Goal: Task Accomplishment & Management: Use online tool/utility

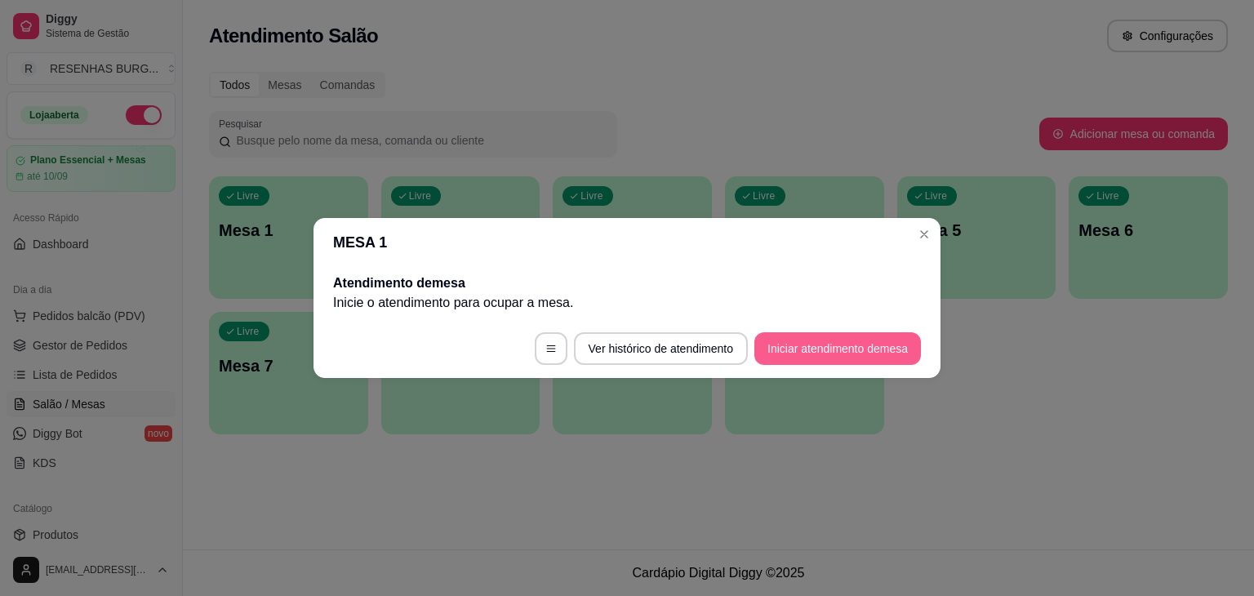
click at [813, 360] on button "Iniciar atendimento de mesa" at bounding box center [837, 348] width 167 height 33
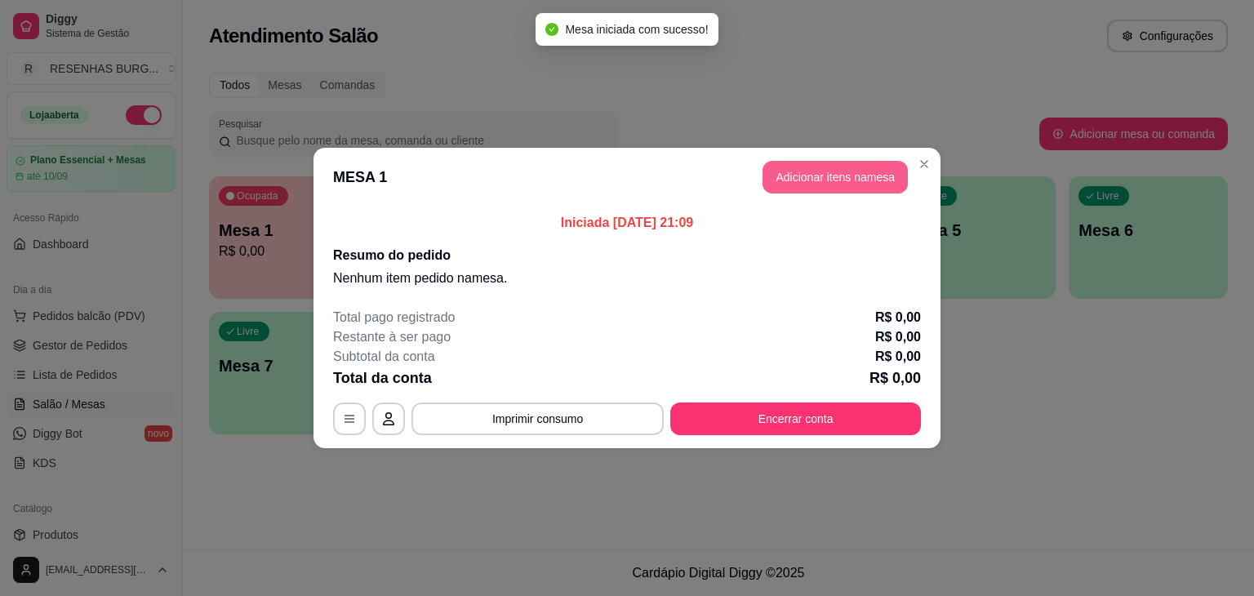
click at [838, 184] on button "Adicionar itens na mesa" at bounding box center [834, 177] width 145 height 33
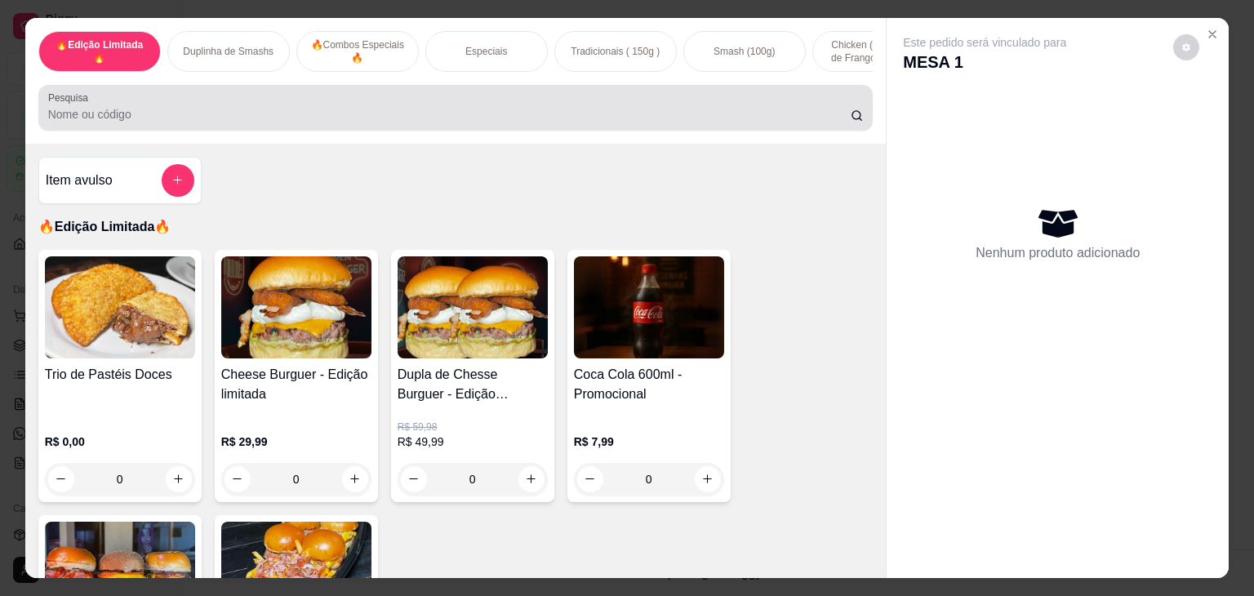
click at [343, 109] on div at bounding box center [455, 107] width 815 height 33
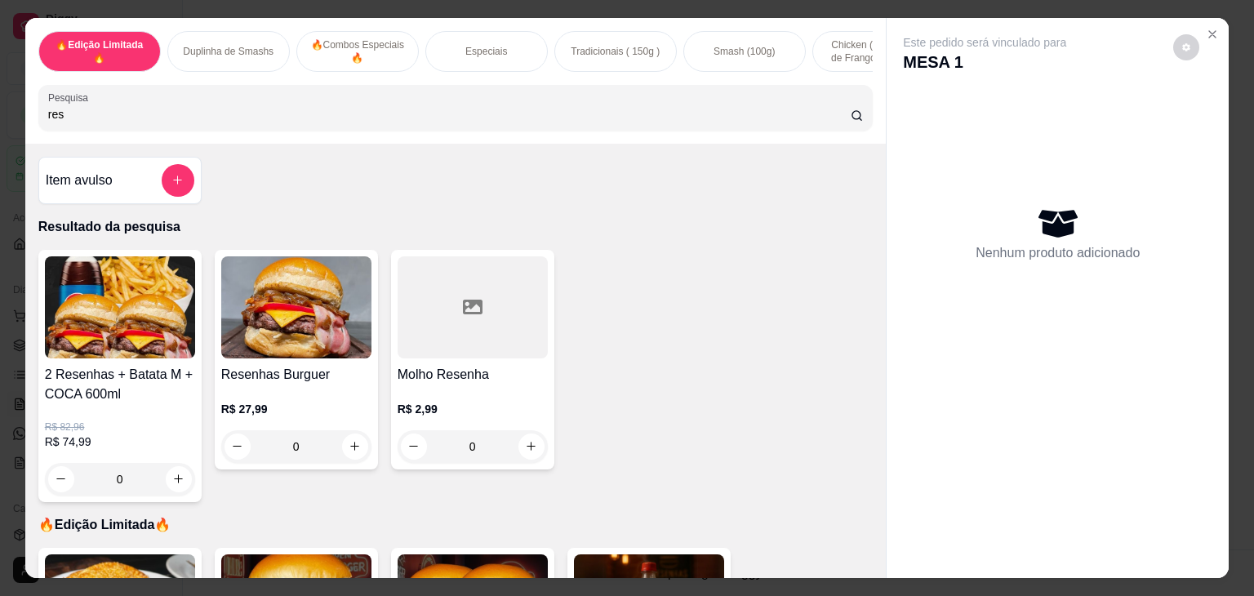
type input "res"
click at [351, 451] on div "0" at bounding box center [296, 446] width 150 height 33
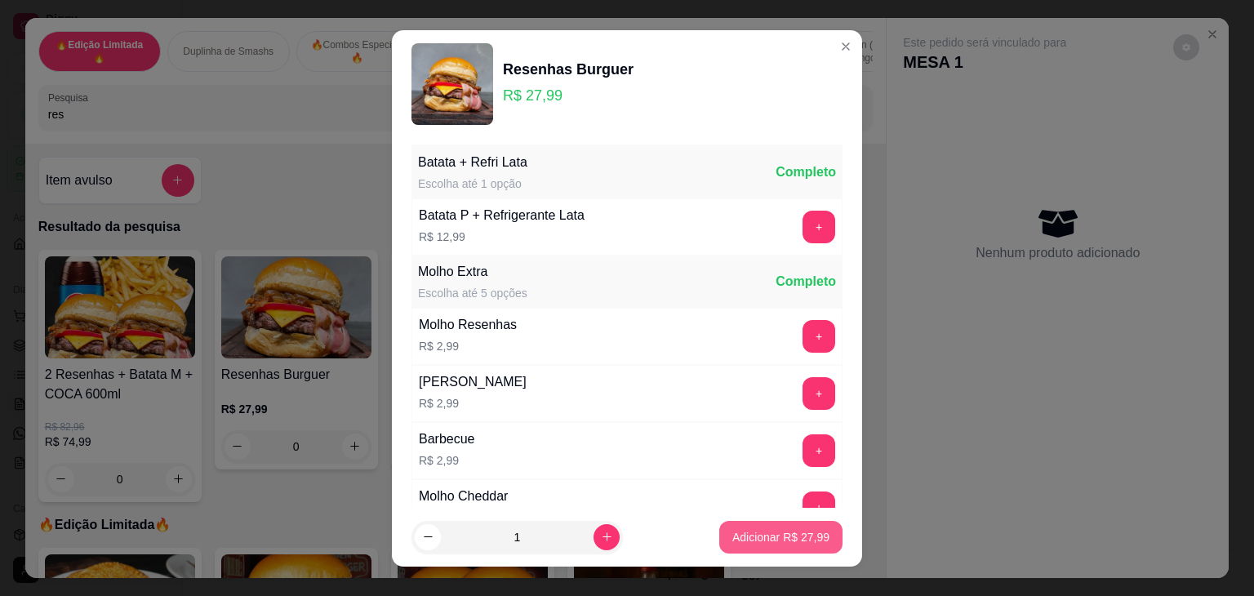
click at [774, 540] on p "Adicionar R$ 27,99" at bounding box center [780, 537] width 97 height 16
type input "1"
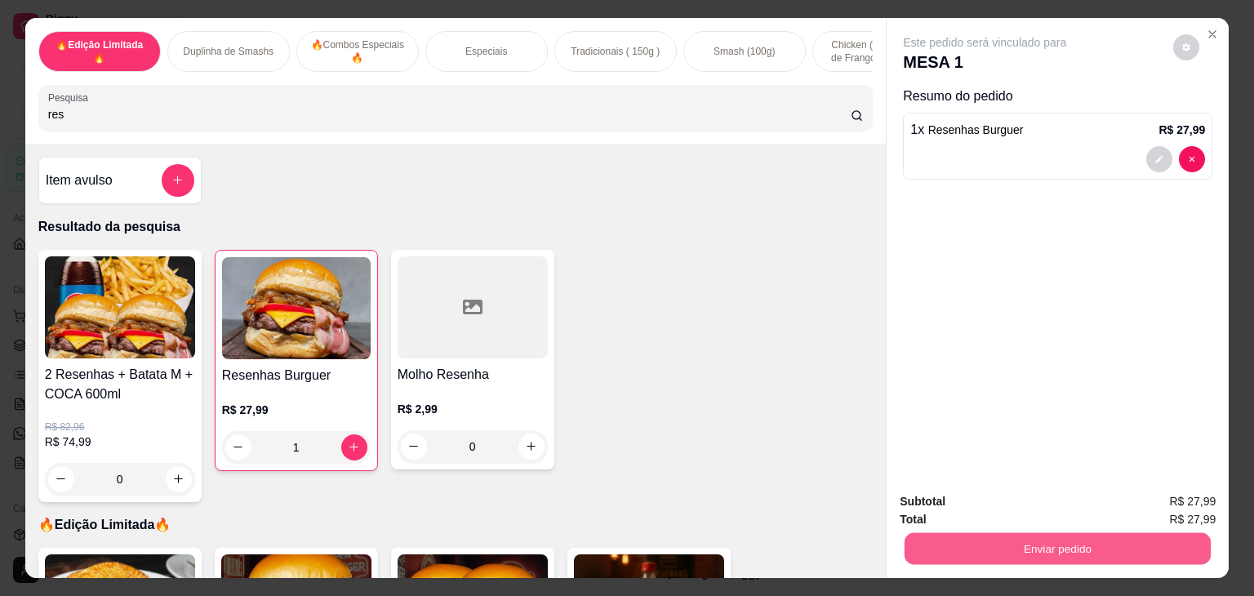
click at [946, 536] on button "Enviar pedido" at bounding box center [1057, 549] width 306 height 32
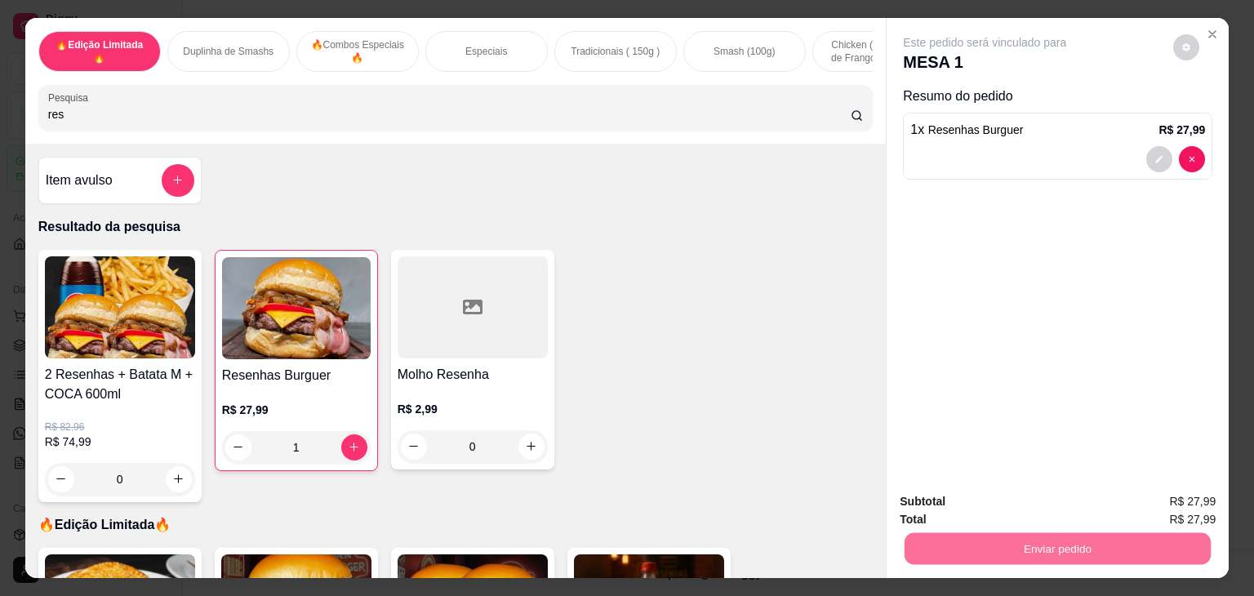
click at [953, 495] on button "Não registrar e enviar pedido" at bounding box center [1003, 502] width 170 height 31
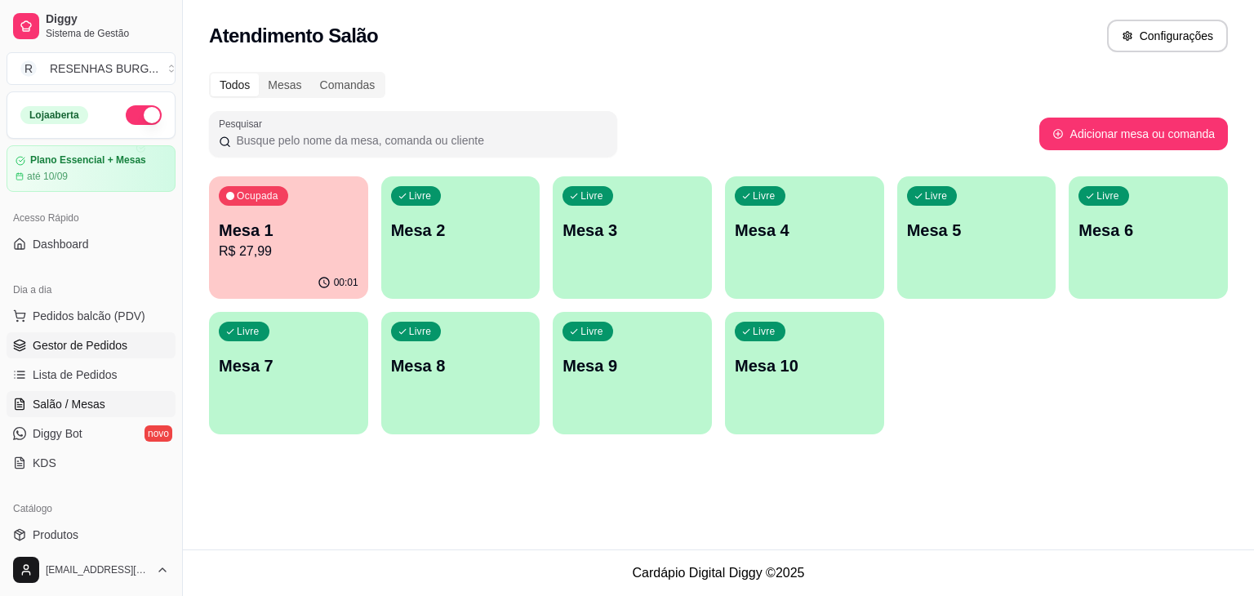
click at [95, 344] on span "Gestor de Pedidos" at bounding box center [80, 345] width 95 height 16
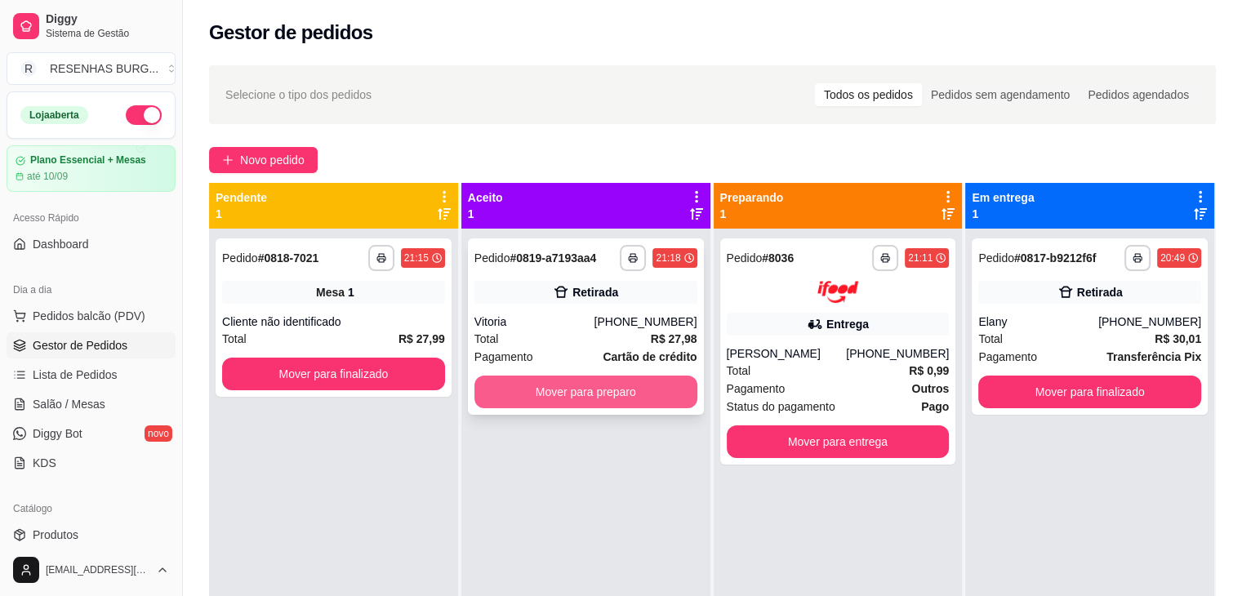
click at [543, 404] on button "Mover para preparo" at bounding box center [585, 391] width 223 height 33
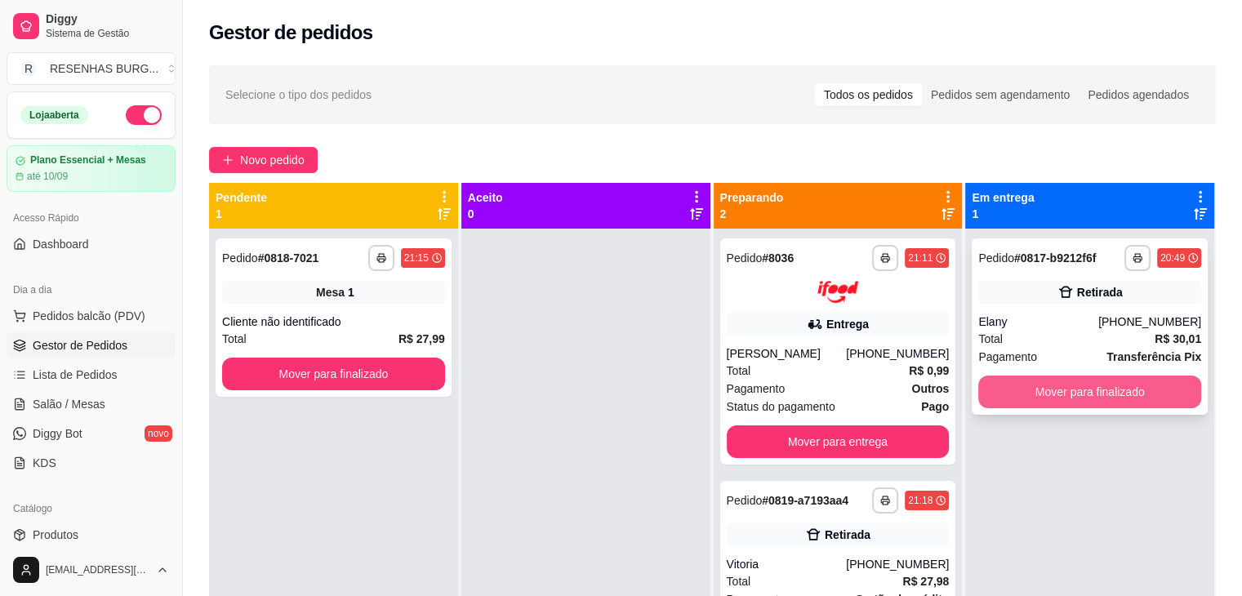
click at [1060, 389] on button "Mover para finalizado" at bounding box center [1089, 391] width 223 height 33
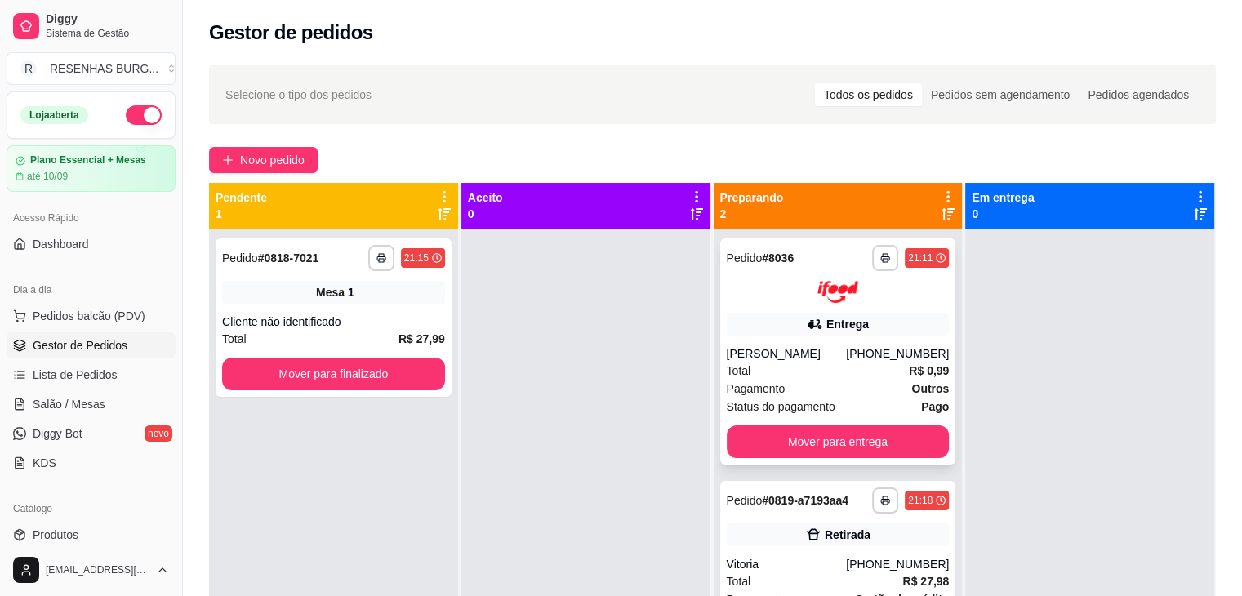
click at [869, 348] on div "[PHONE_NUMBER]" at bounding box center [897, 353] width 103 height 16
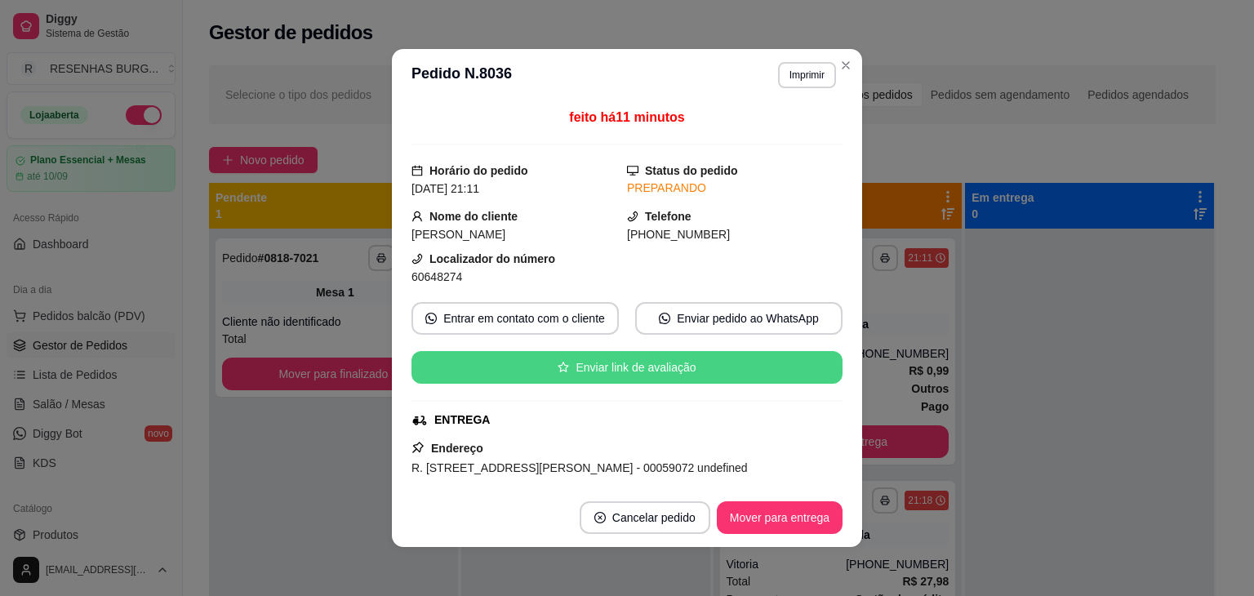
scroll to position [163, 0]
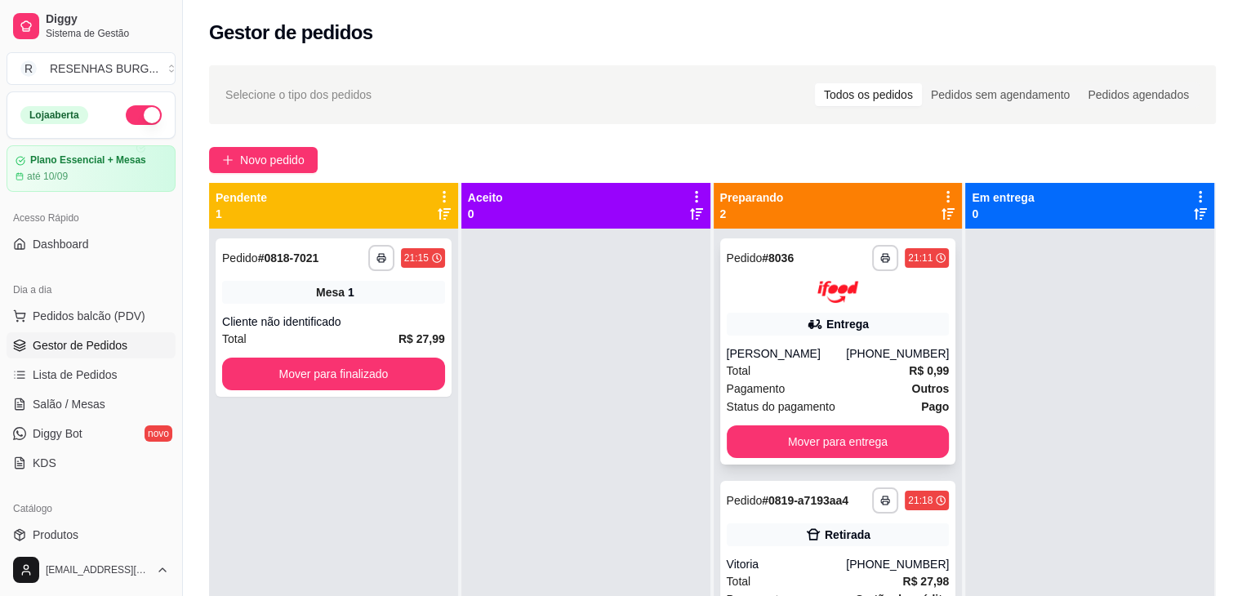
click at [846, 356] on div "[PERSON_NAME]" at bounding box center [786, 353] width 120 height 16
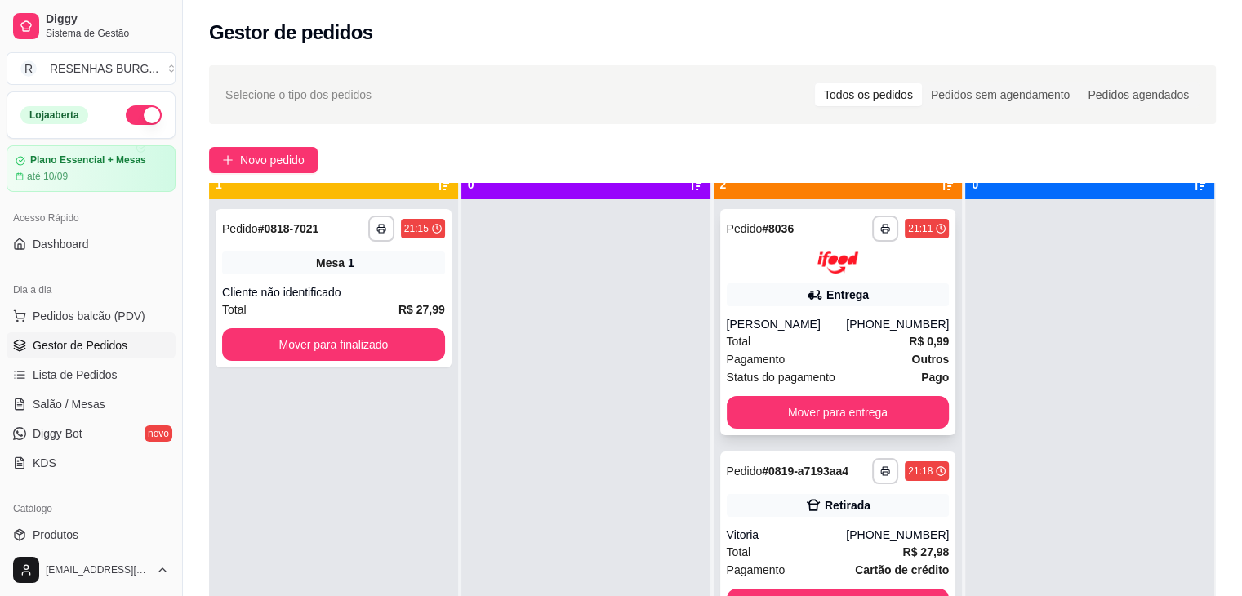
scroll to position [46, 0]
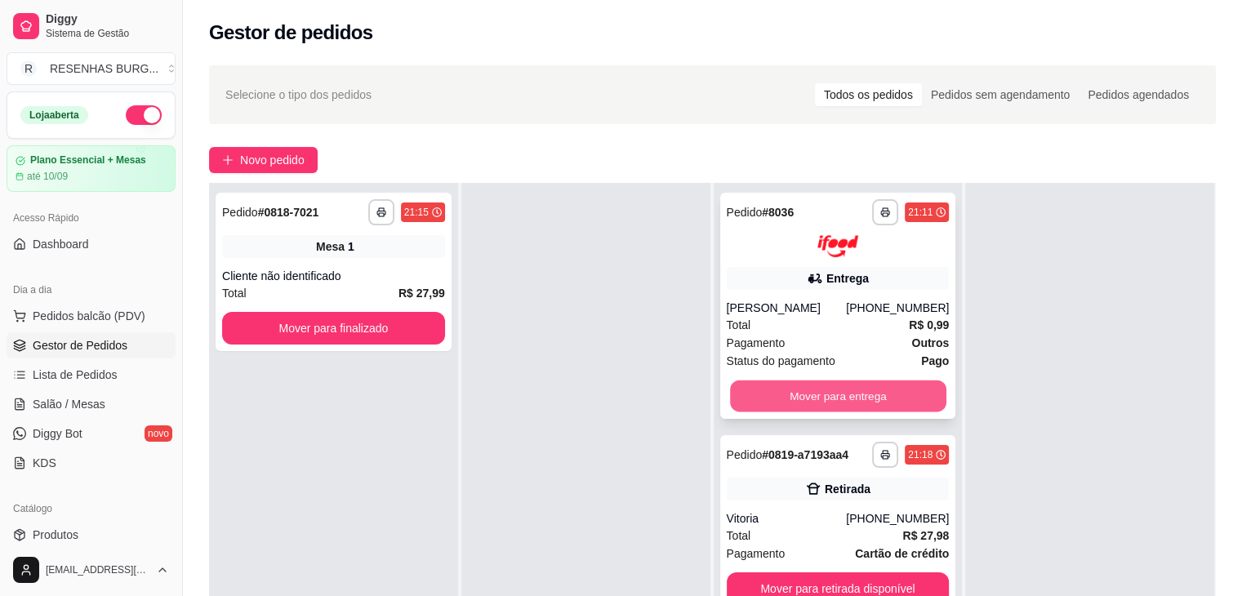
click at [852, 396] on button "Mover para entrega" at bounding box center [838, 396] width 216 height 32
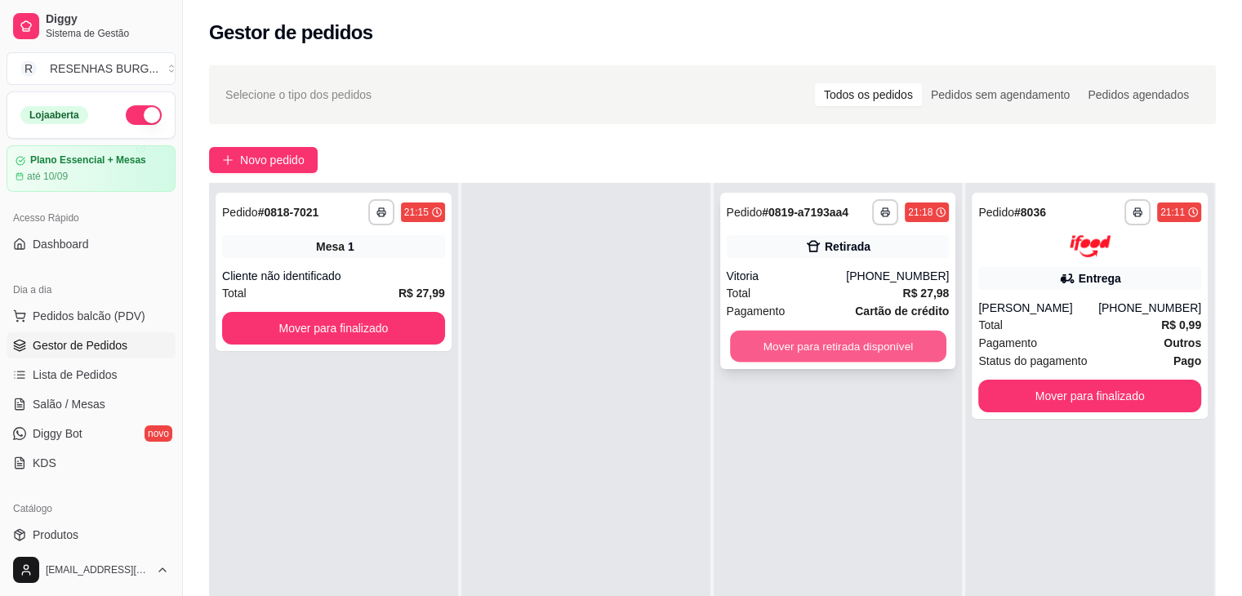
click at [826, 356] on button "Mover para retirada disponível" at bounding box center [838, 347] width 216 height 32
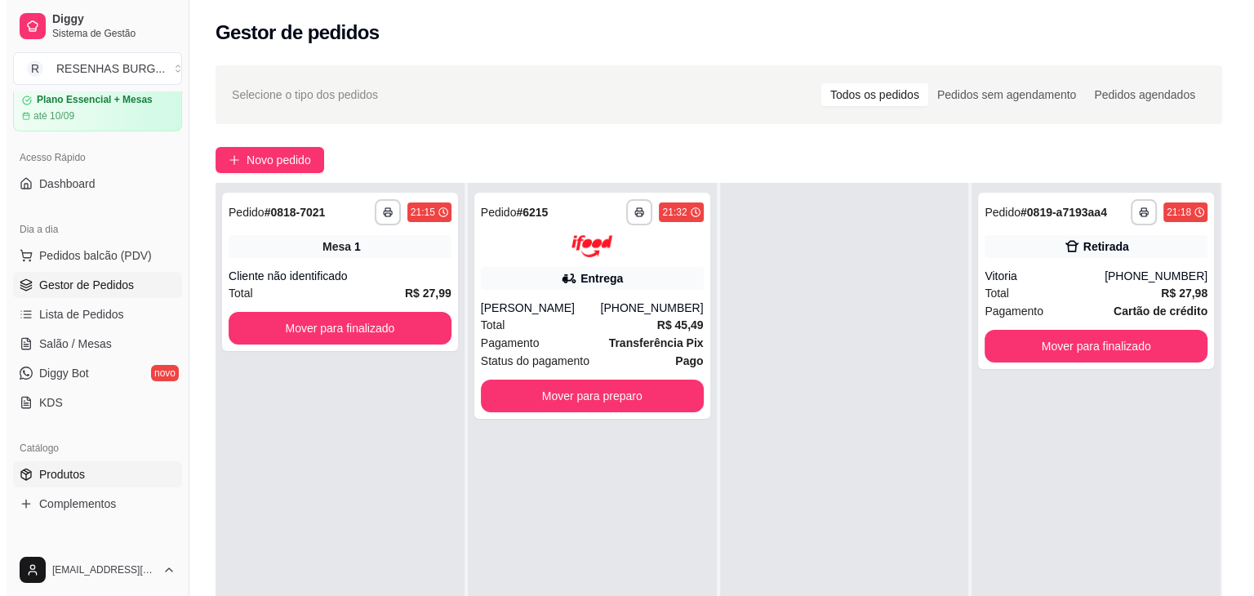
scroll to position [82, 0]
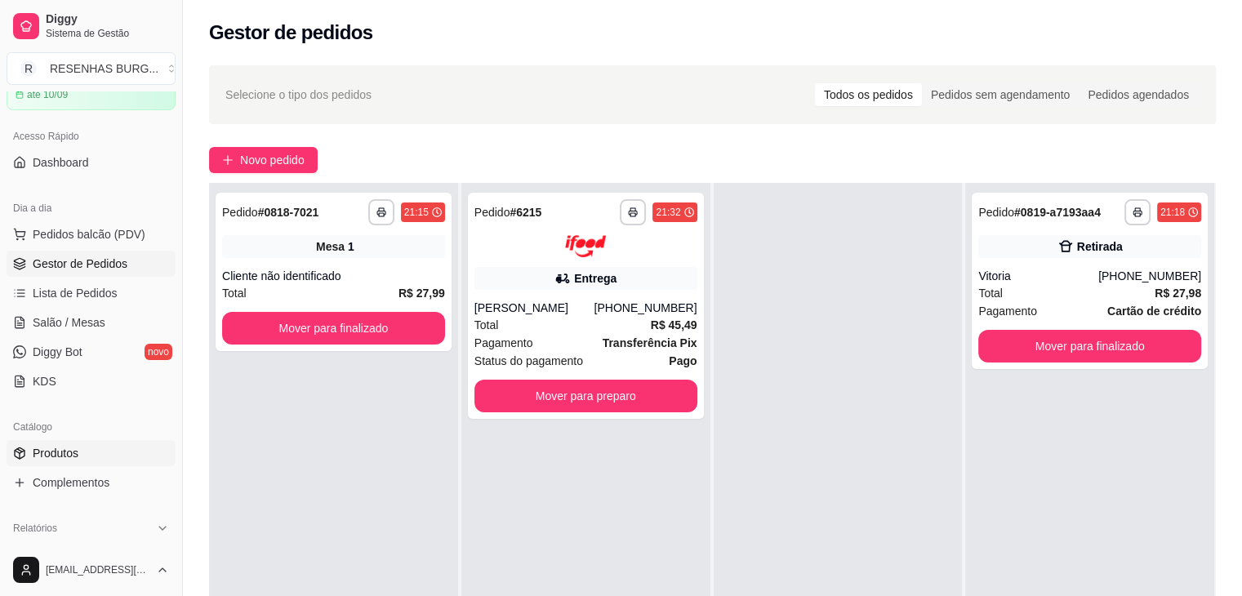
click at [86, 451] on link "Produtos" at bounding box center [91, 453] width 169 height 26
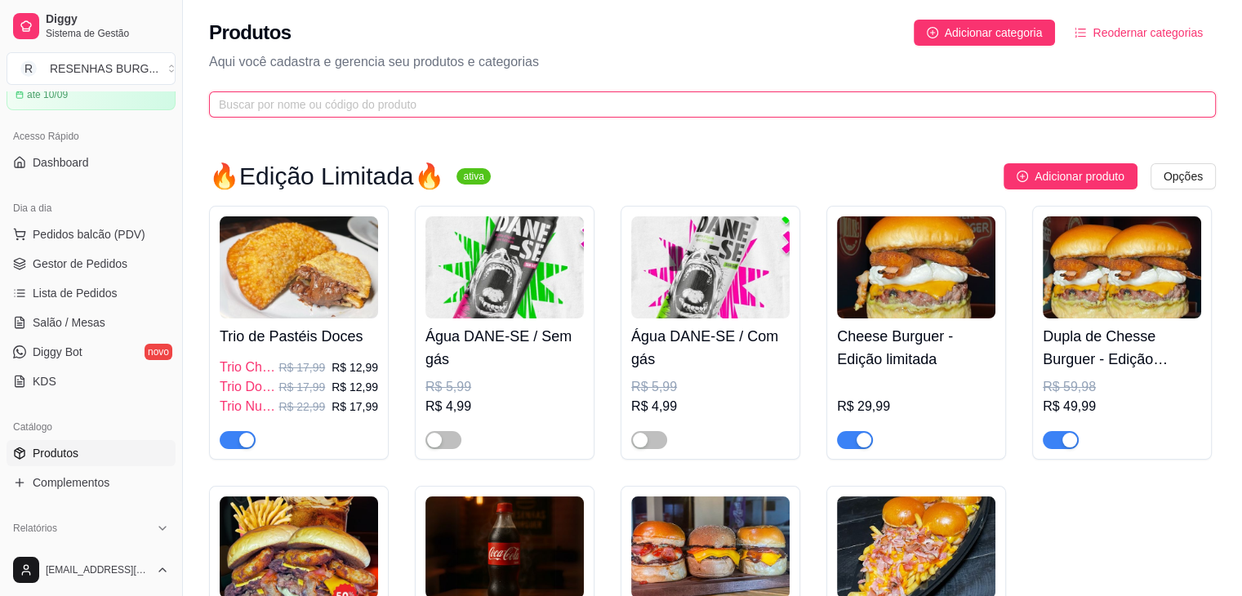
click at [542, 96] on input "text" at bounding box center [706, 105] width 974 height 18
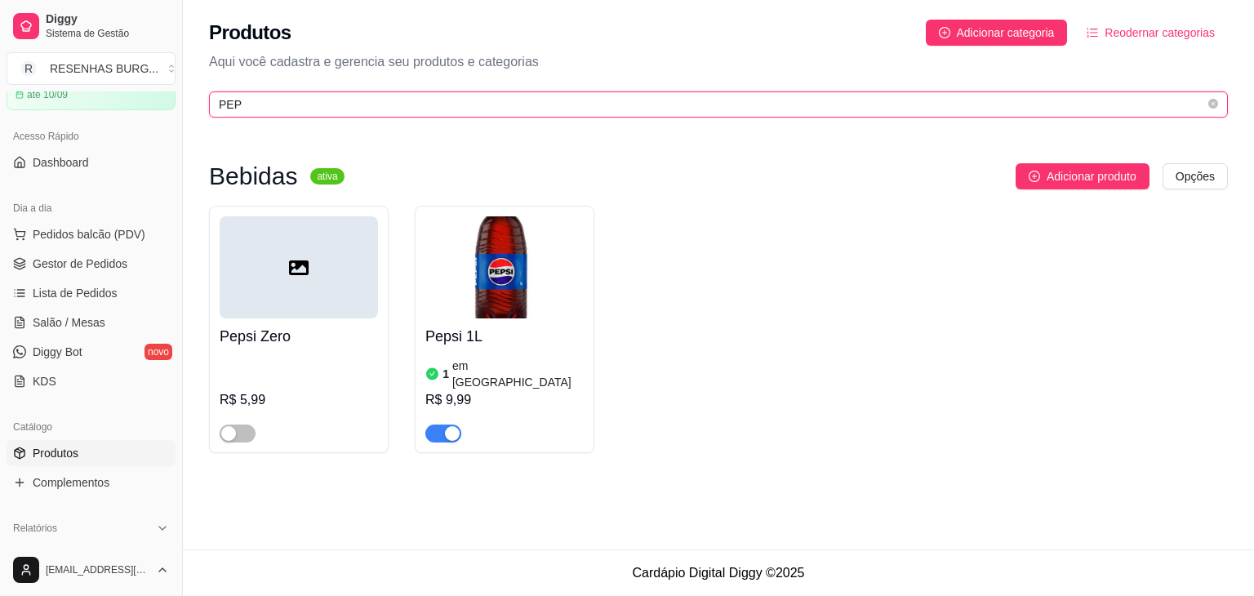
type input "PEP"
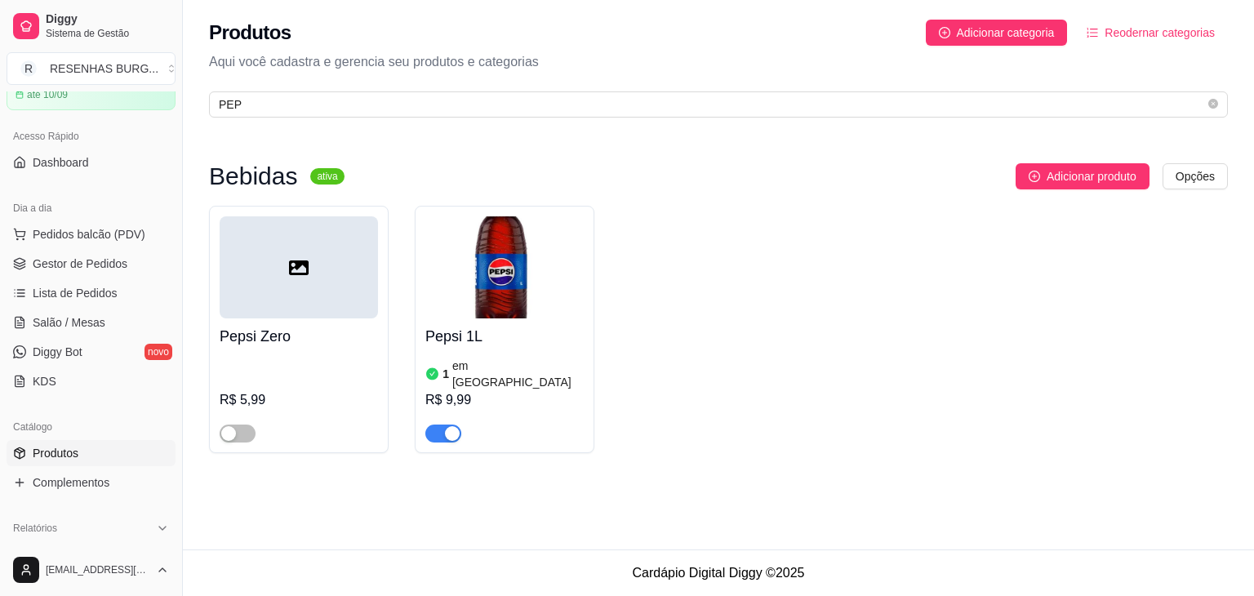
click at [445, 426] on div "button" at bounding box center [452, 433] width 15 height 15
click at [106, 265] on span "Gestor de Pedidos" at bounding box center [80, 263] width 95 height 16
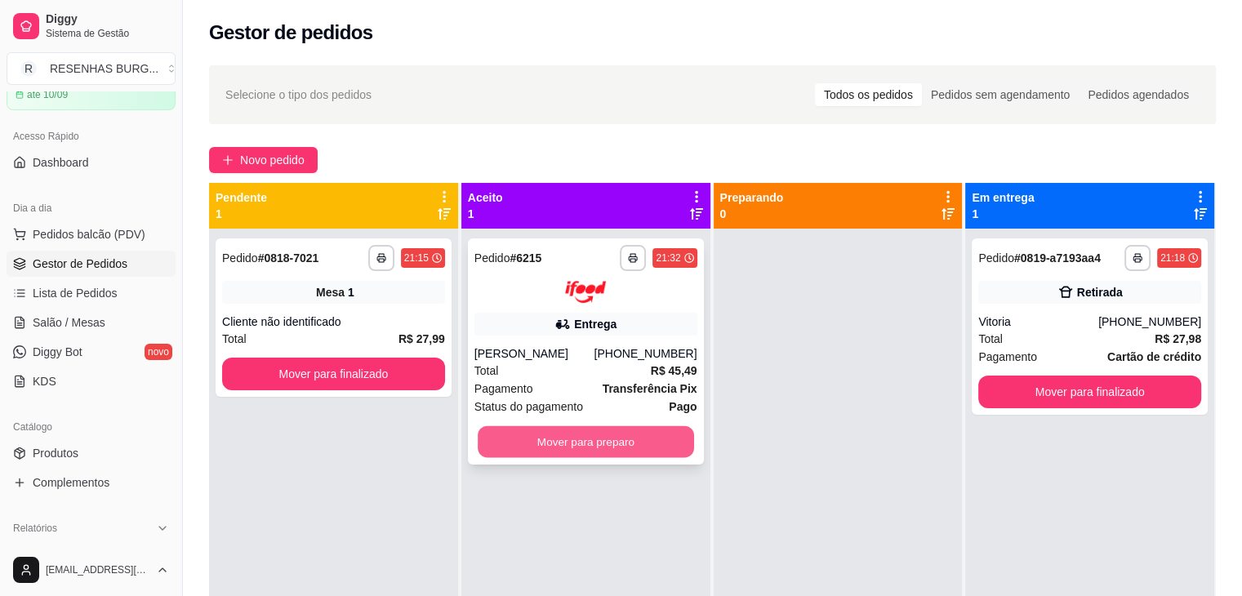
click at [610, 433] on button "Mover para preparo" at bounding box center [586, 441] width 216 height 32
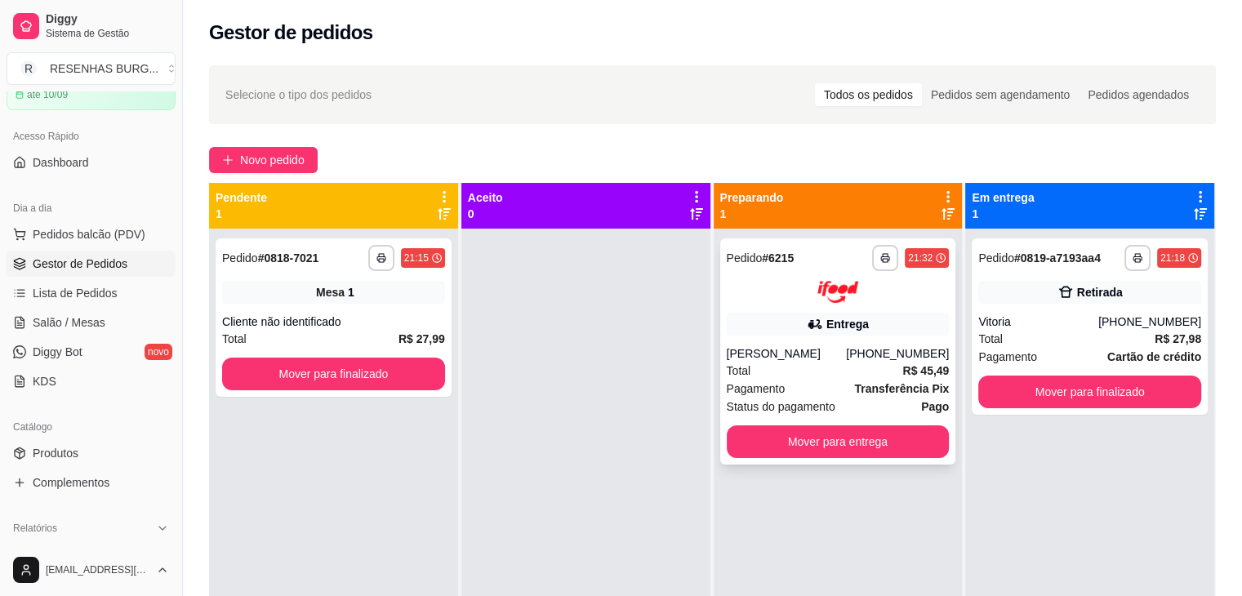
click at [793, 337] on div "**********" at bounding box center [838, 351] width 236 height 226
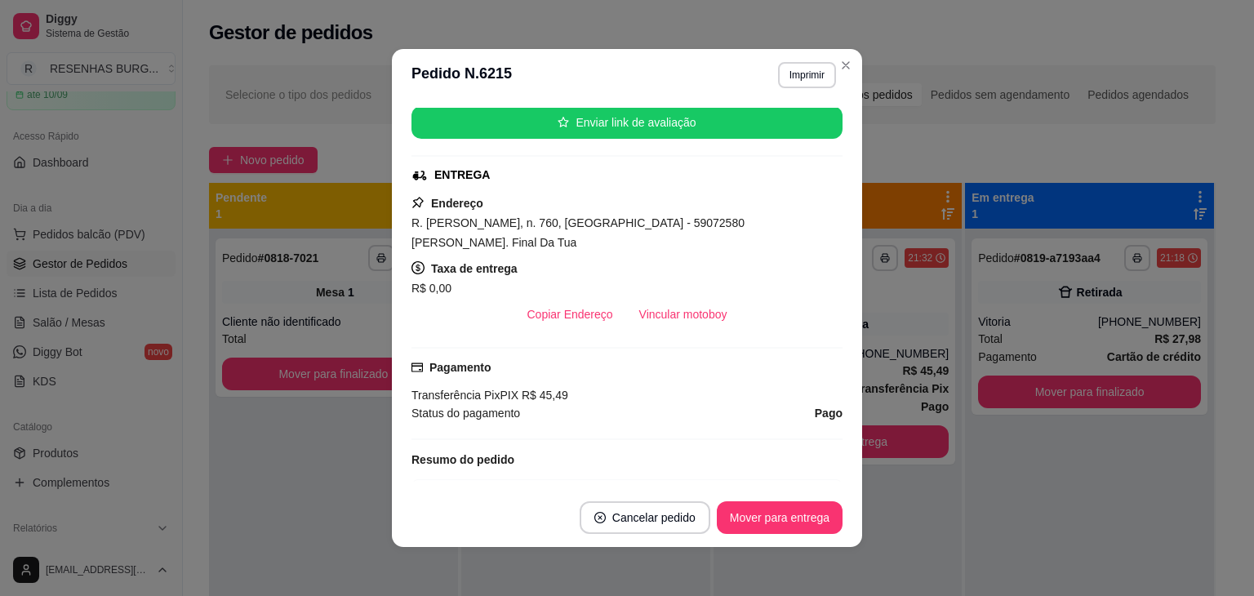
scroll to position [327, 0]
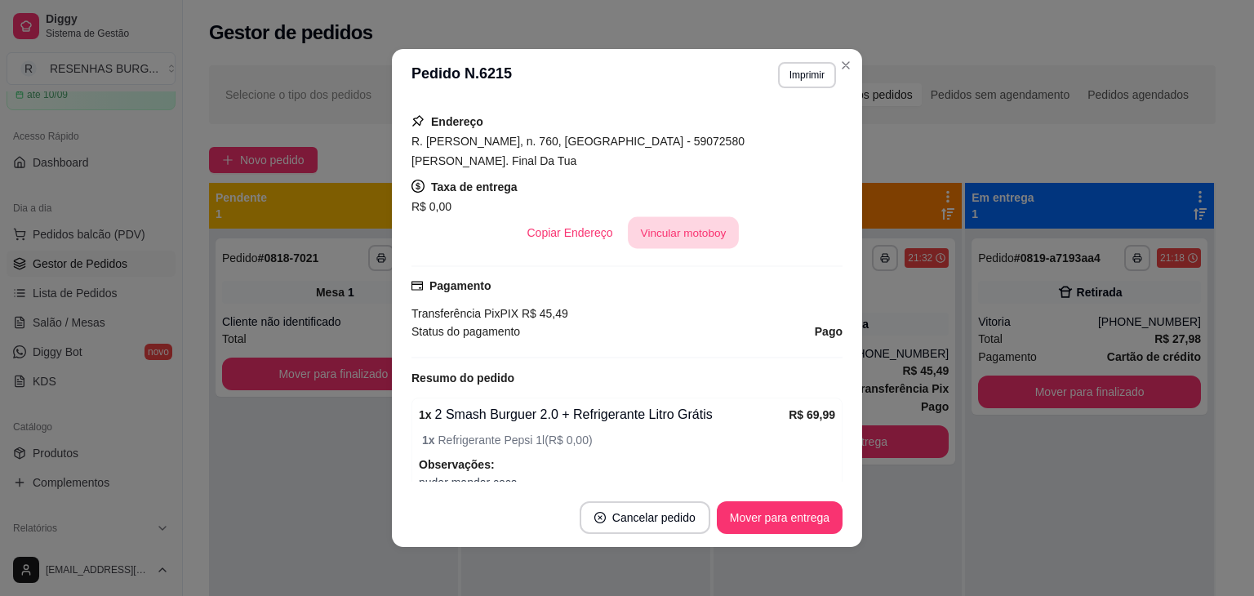
click at [700, 217] on button "Vincular motoboy" at bounding box center [683, 233] width 111 height 32
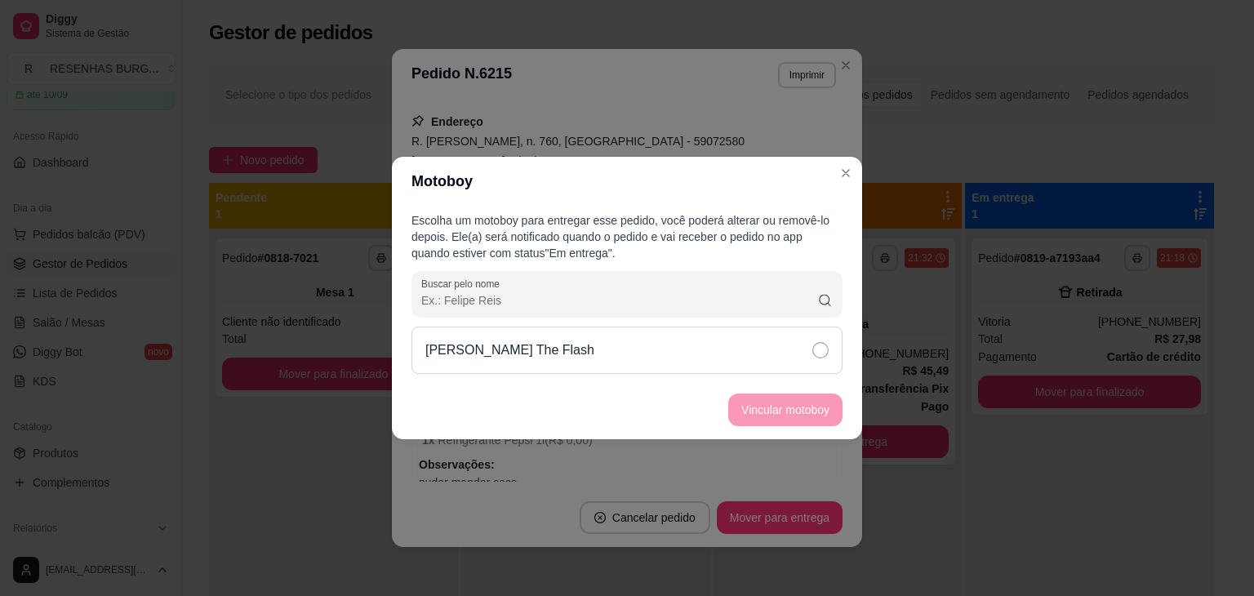
click at [779, 353] on div "[PERSON_NAME] The Flash" at bounding box center [626, 350] width 431 height 47
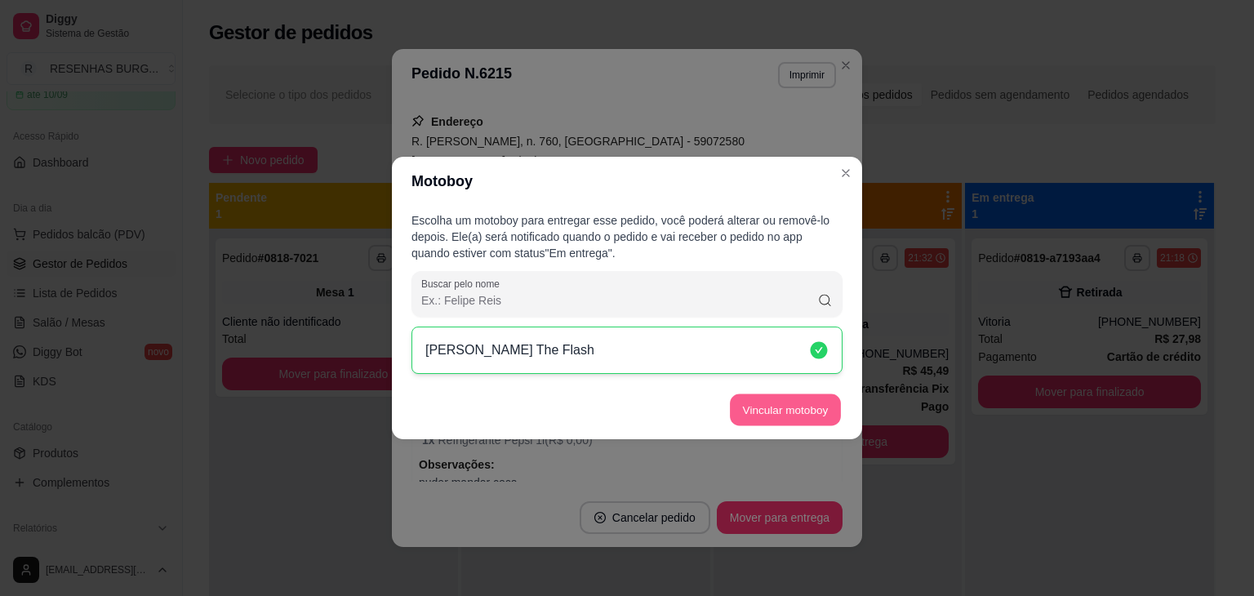
click at [800, 407] on button "Vincular motoboy" at bounding box center [785, 410] width 111 height 32
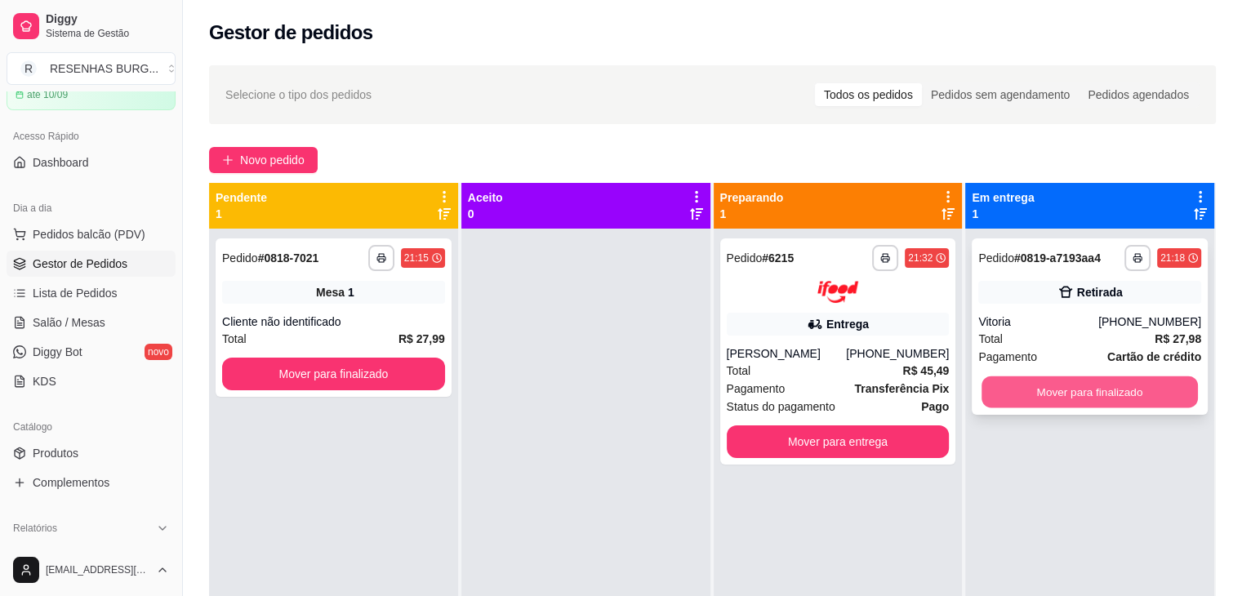
click at [1099, 384] on button "Mover para finalizado" at bounding box center [1089, 392] width 216 height 32
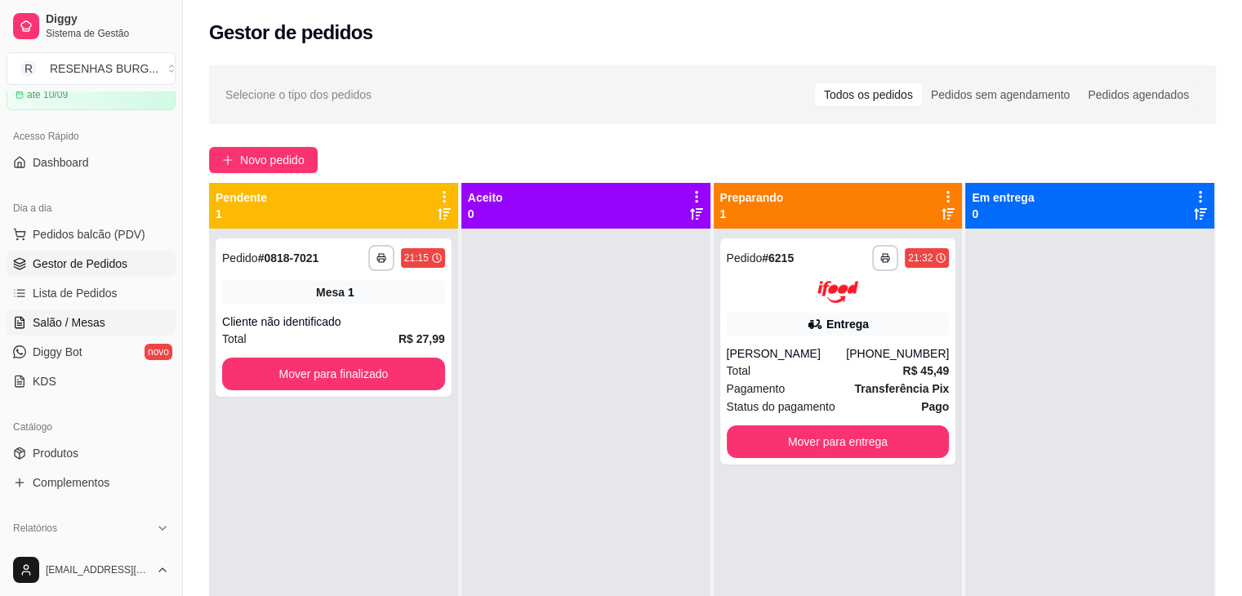
click at [101, 325] on link "Salão / Mesas" at bounding box center [91, 322] width 169 height 26
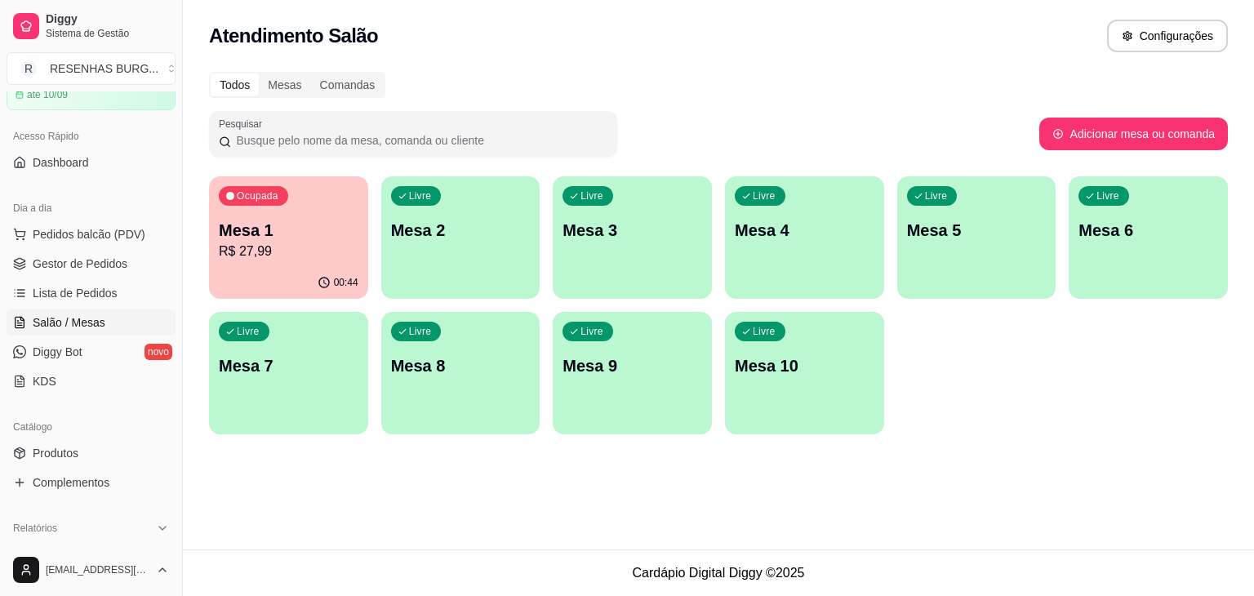
click at [269, 229] on p "Mesa 1" at bounding box center [289, 230] width 140 height 23
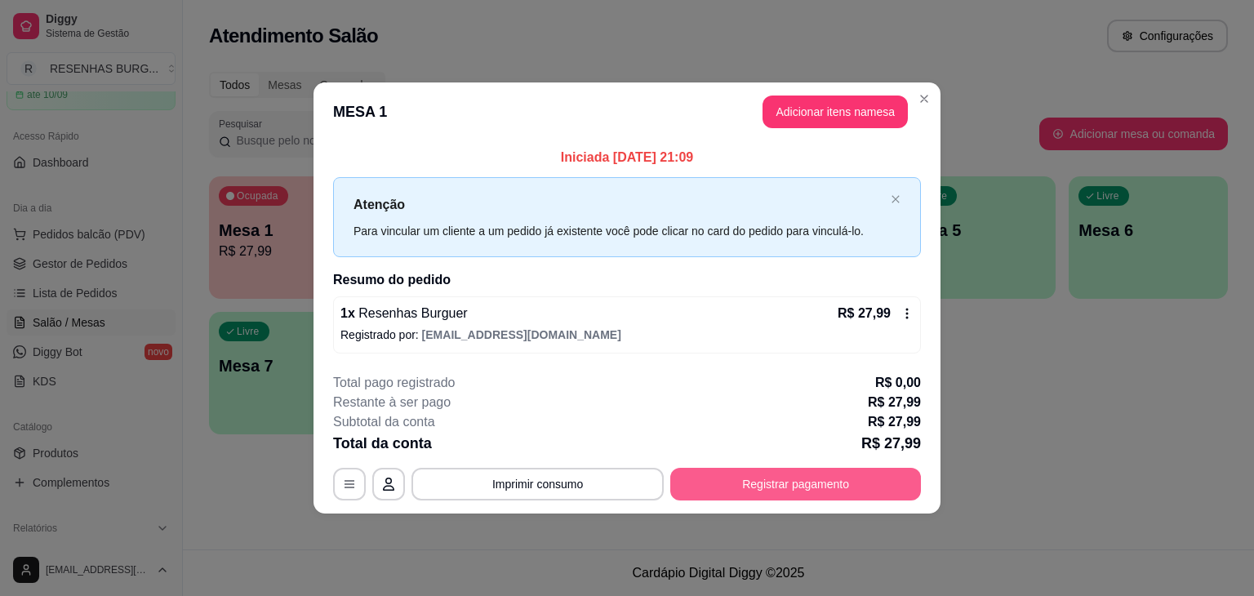
click at [746, 491] on button "Registrar pagamento" at bounding box center [795, 484] width 251 height 33
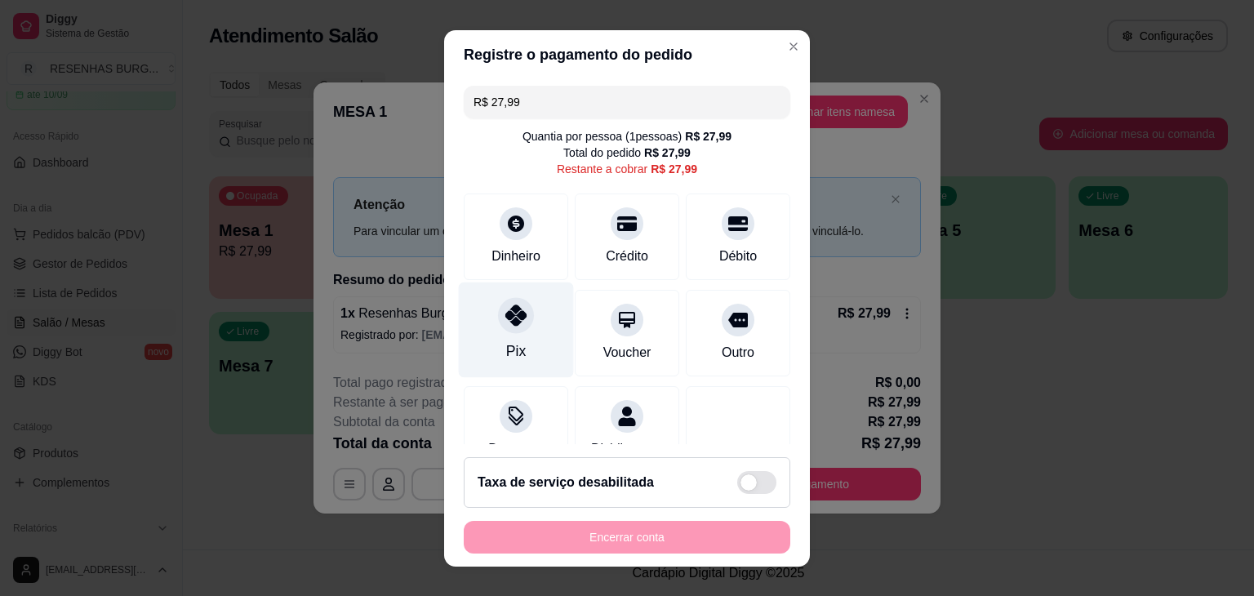
click at [513, 311] on icon at bounding box center [515, 314] width 21 height 21
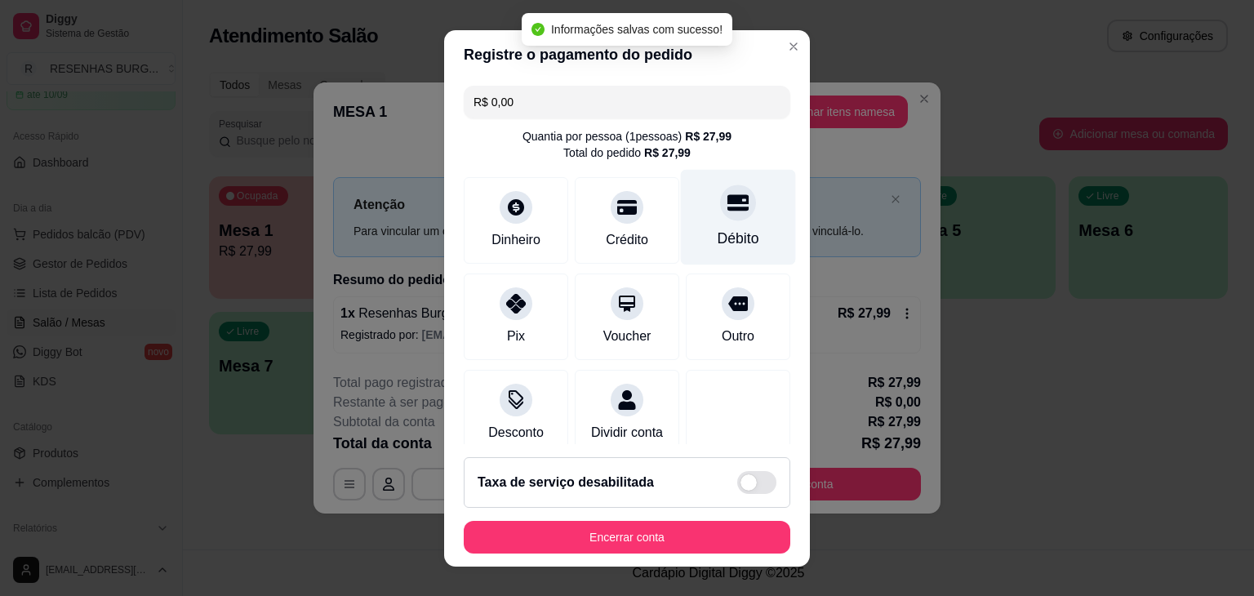
type input "R$ 0,00"
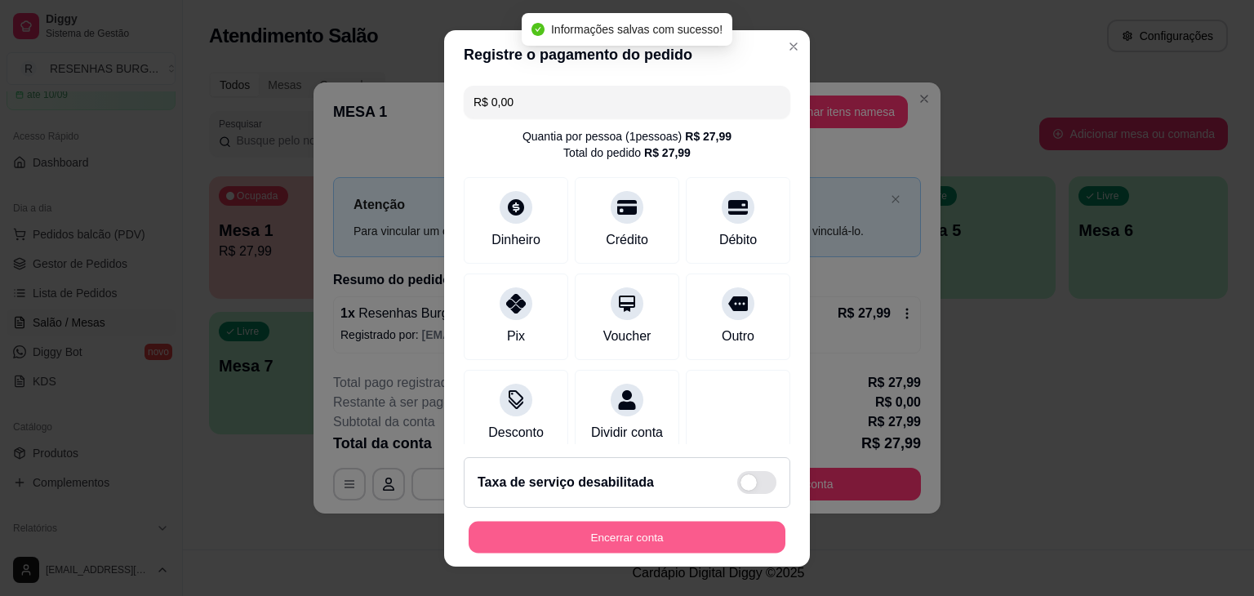
click at [726, 535] on button "Encerrar conta" at bounding box center [627, 537] width 317 height 32
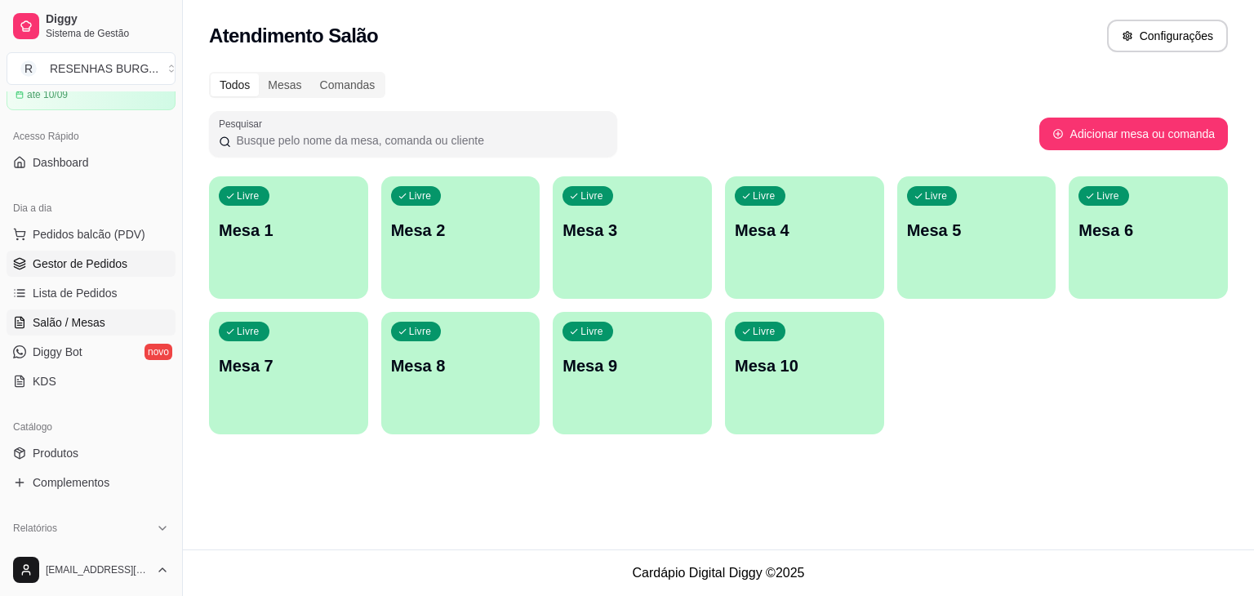
click at [66, 257] on span "Gestor de Pedidos" at bounding box center [80, 263] width 95 height 16
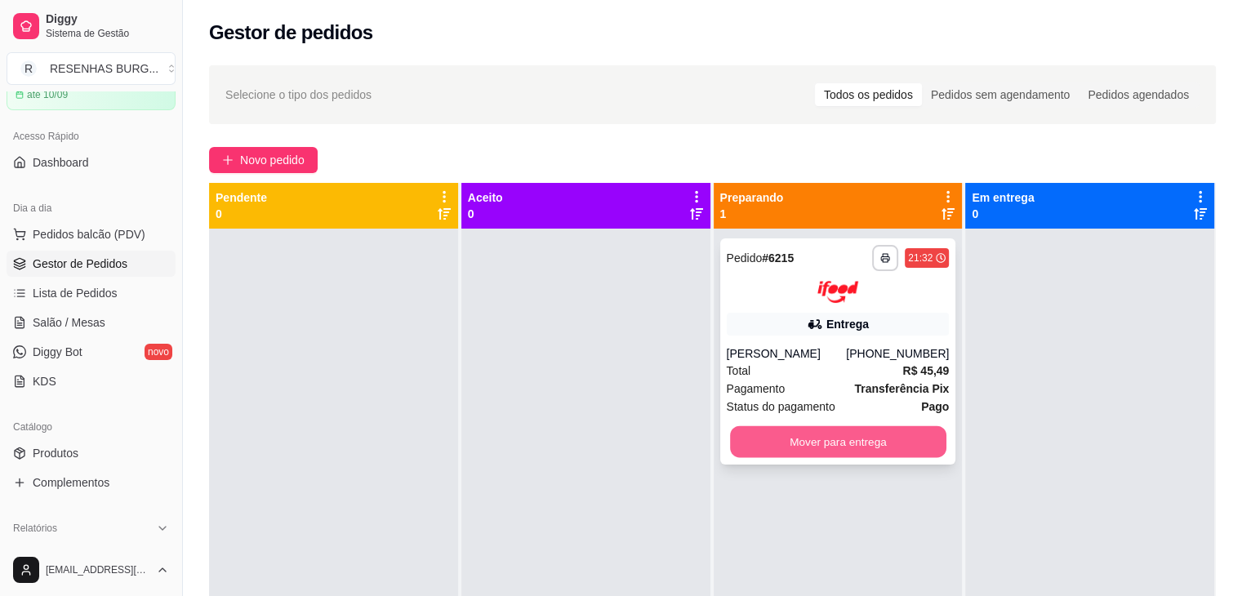
click at [859, 436] on button "Mover para entrega" at bounding box center [838, 441] width 216 height 32
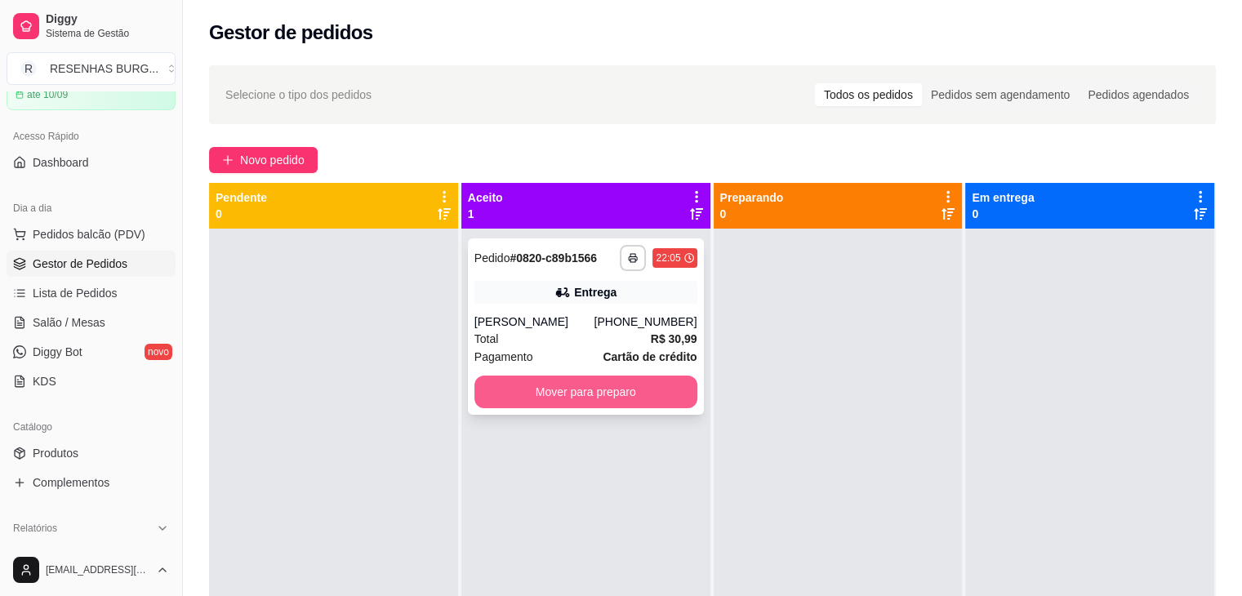
click at [600, 393] on button "Mover para preparo" at bounding box center [585, 391] width 223 height 33
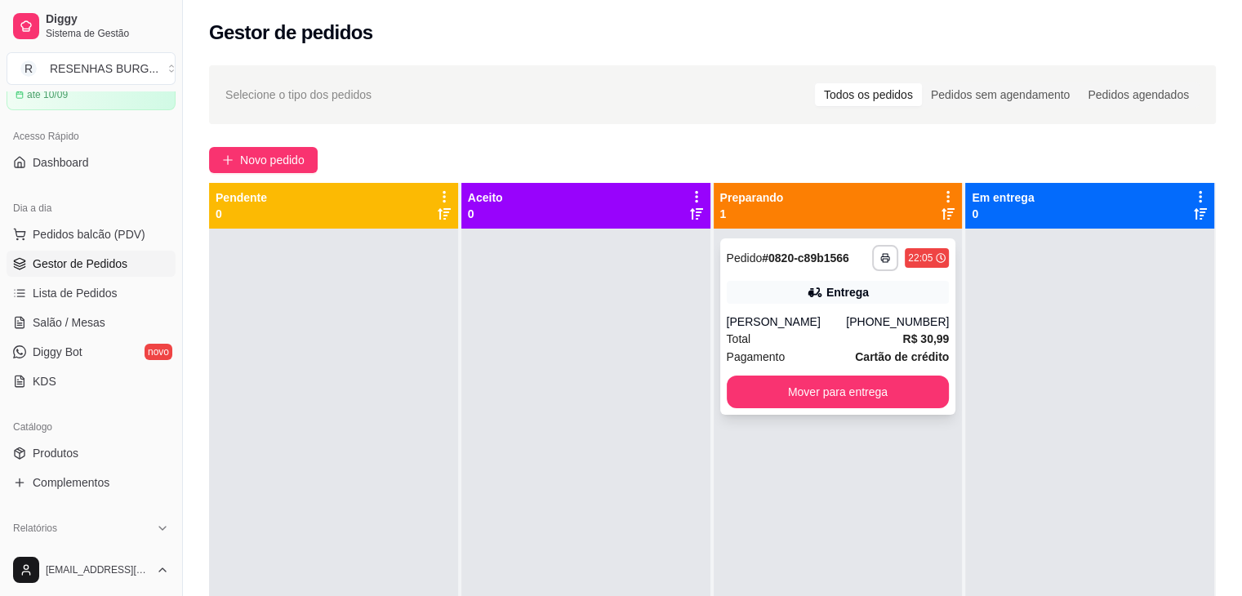
click at [781, 301] on div "Entrega" at bounding box center [837, 292] width 223 height 23
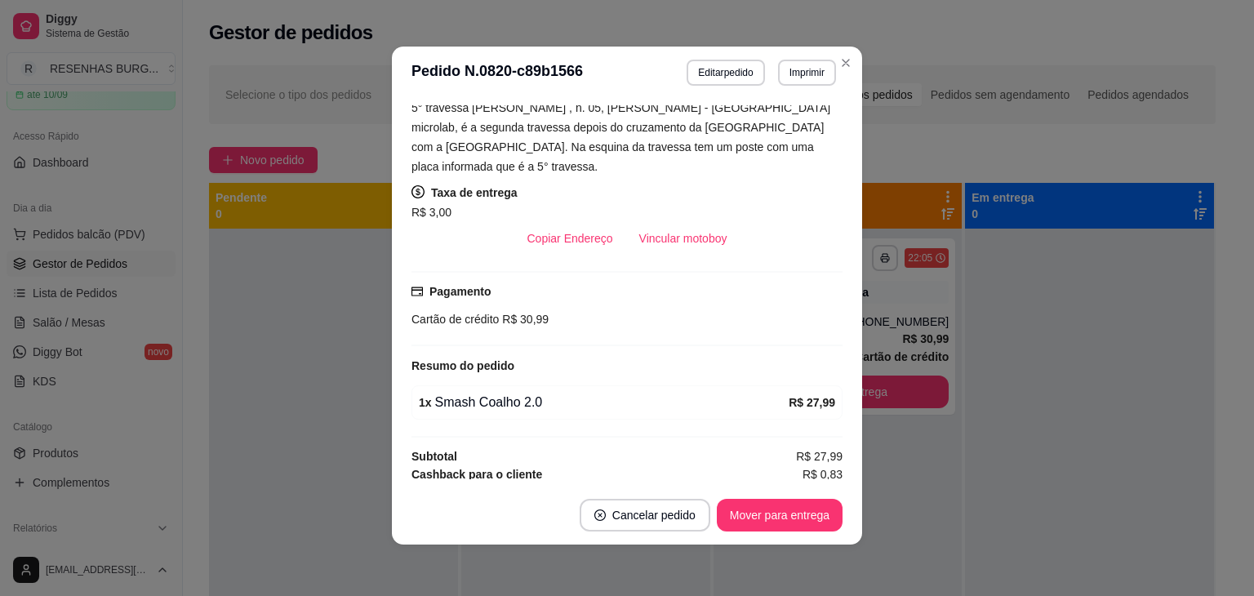
scroll to position [3, 0]
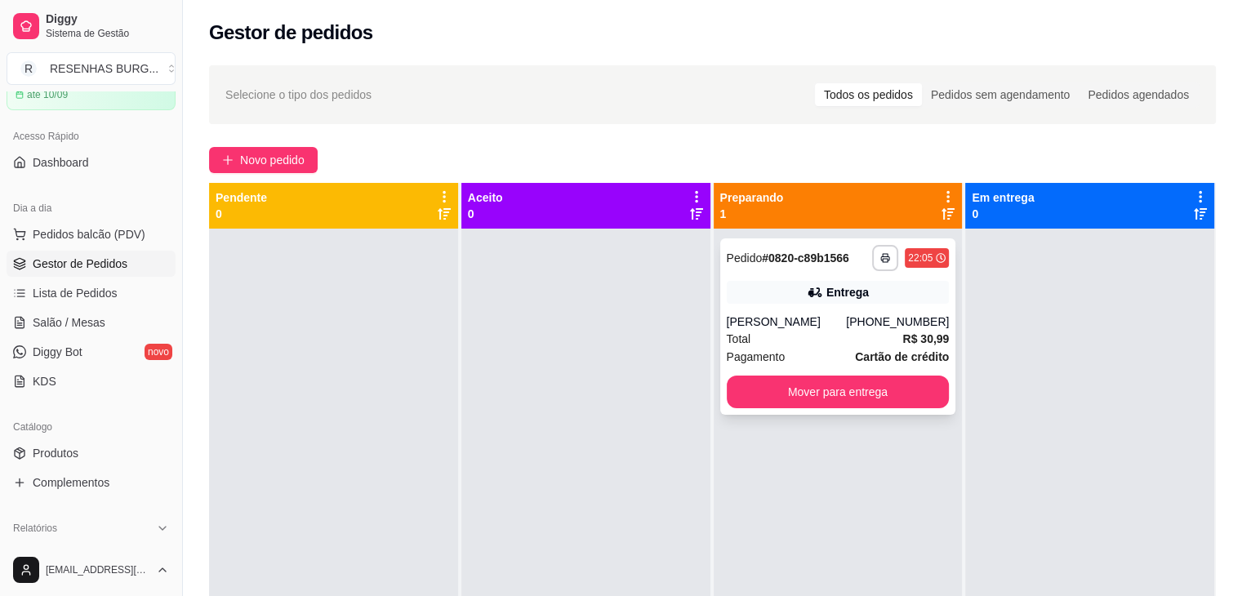
click at [839, 310] on div "**********" at bounding box center [838, 326] width 236 height 176
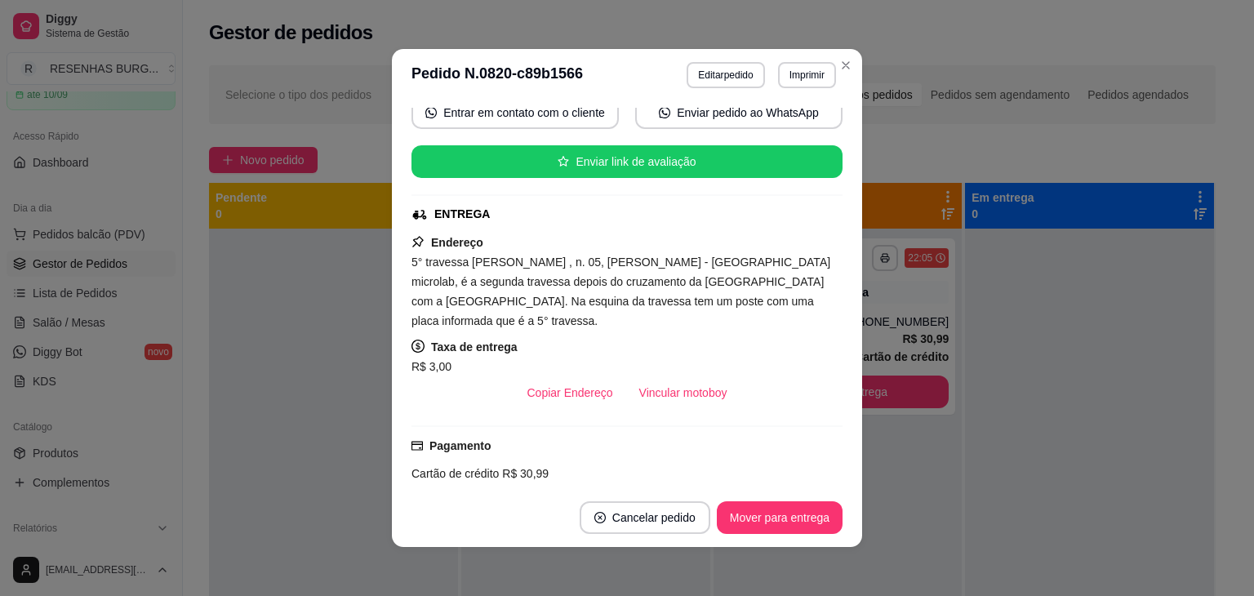
scroll to position [245, 0]
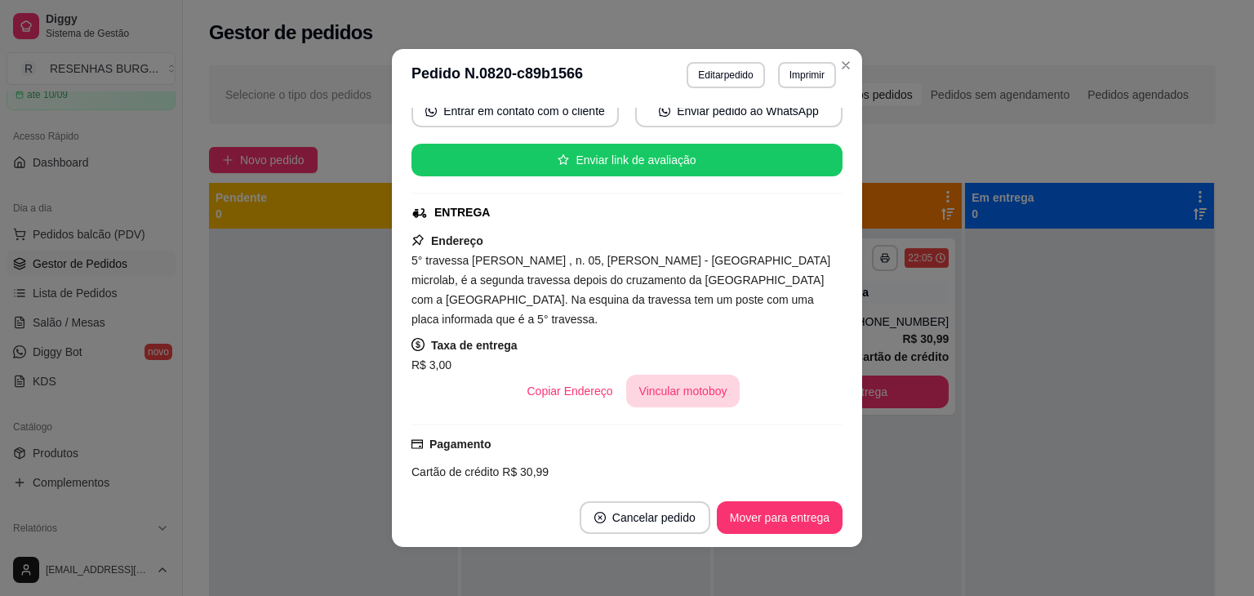
click at [679, 375] on button "Vincular motoboy" at bounding box center [683, 391] width 114 height 33
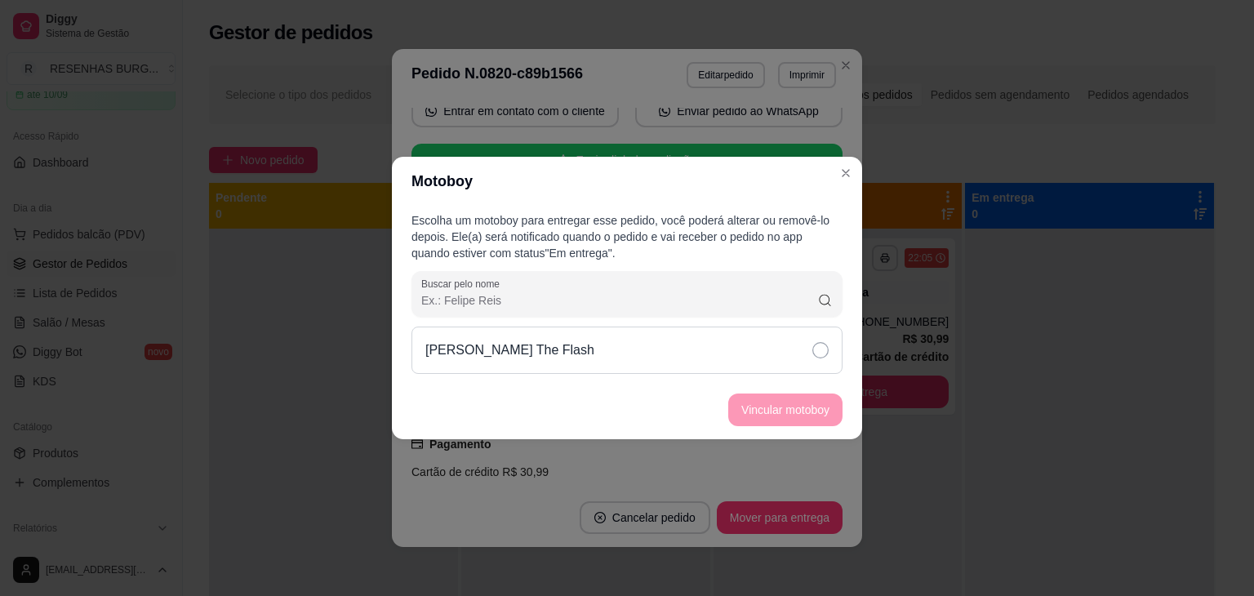
click at [804, 361] on div "[PERSON_NAME] The Flash" at bounding box center [626, 350] width 431 height 47
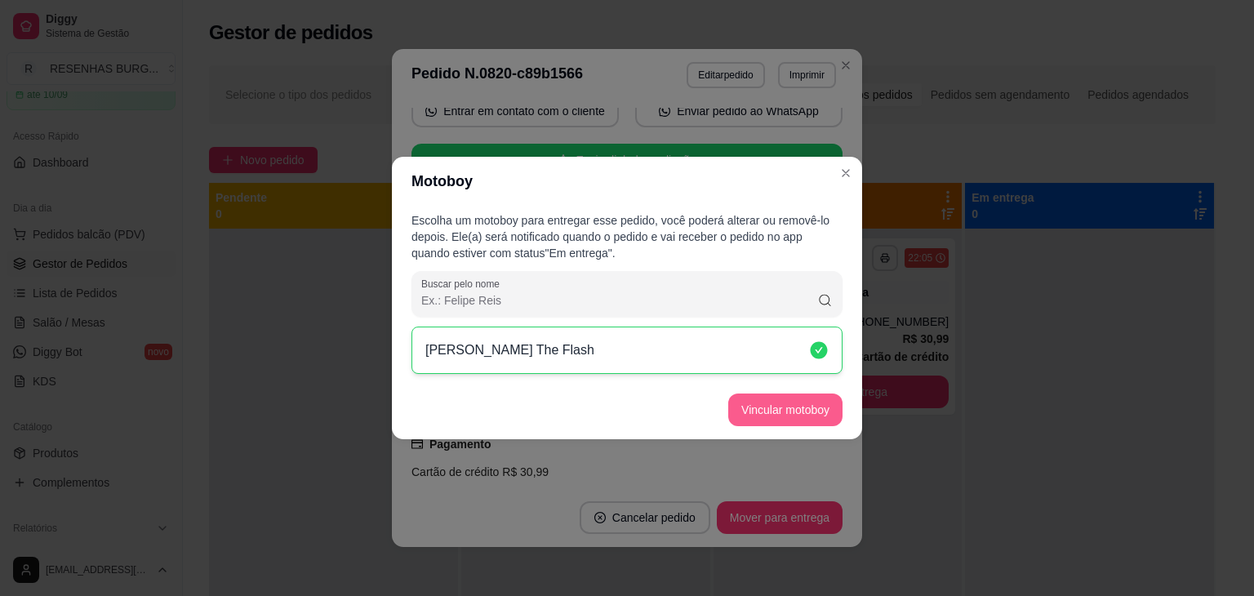
click at [826, 409] on button "Vincular motoboy" at bounding box center [785, 409] width 114 height 33
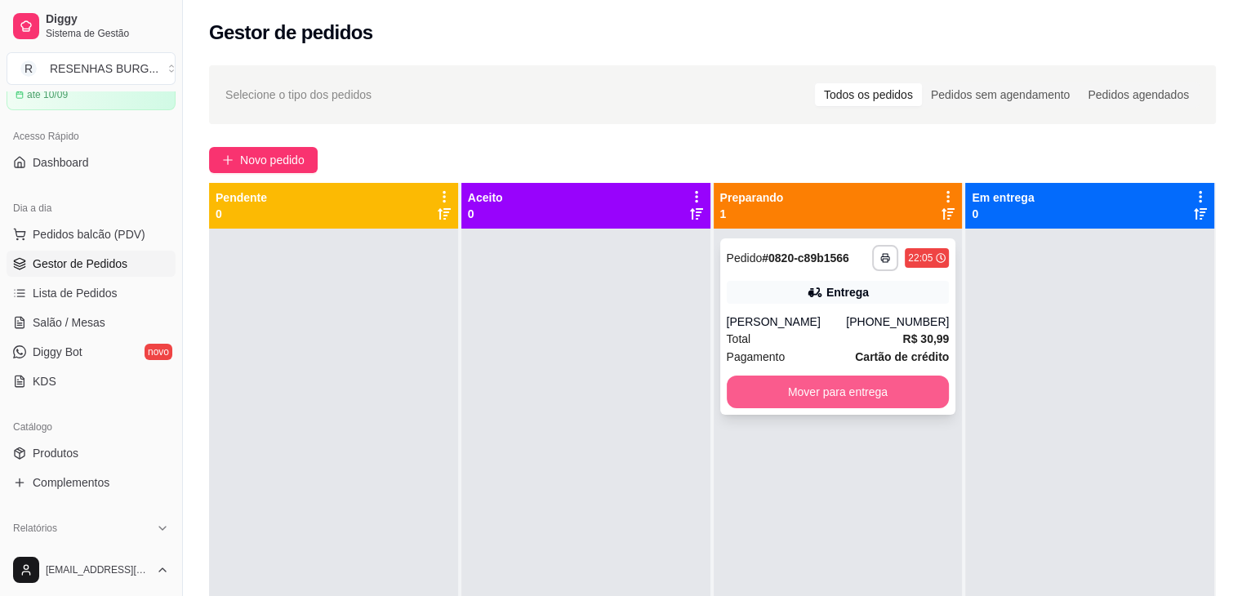
click at [819, 406] on button "Mover para entrega" at bounding box center [837, 391] width 223 height 33
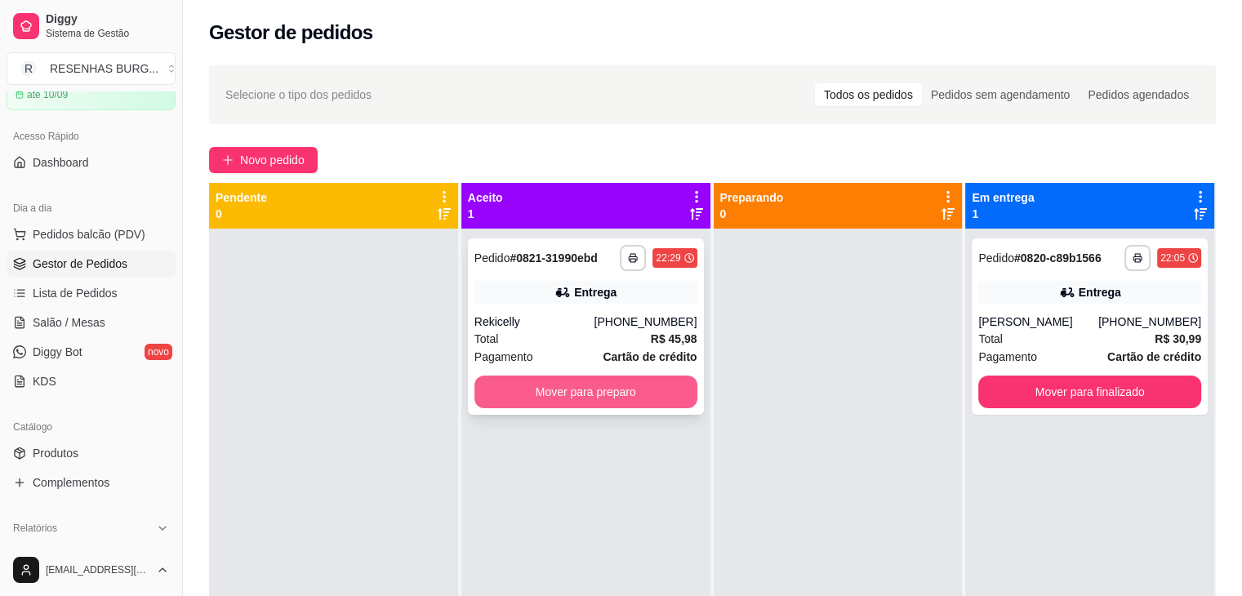
click at [558, 388] on button "Mover para preparo" at bounding box center [585, 391] width 223 height 33
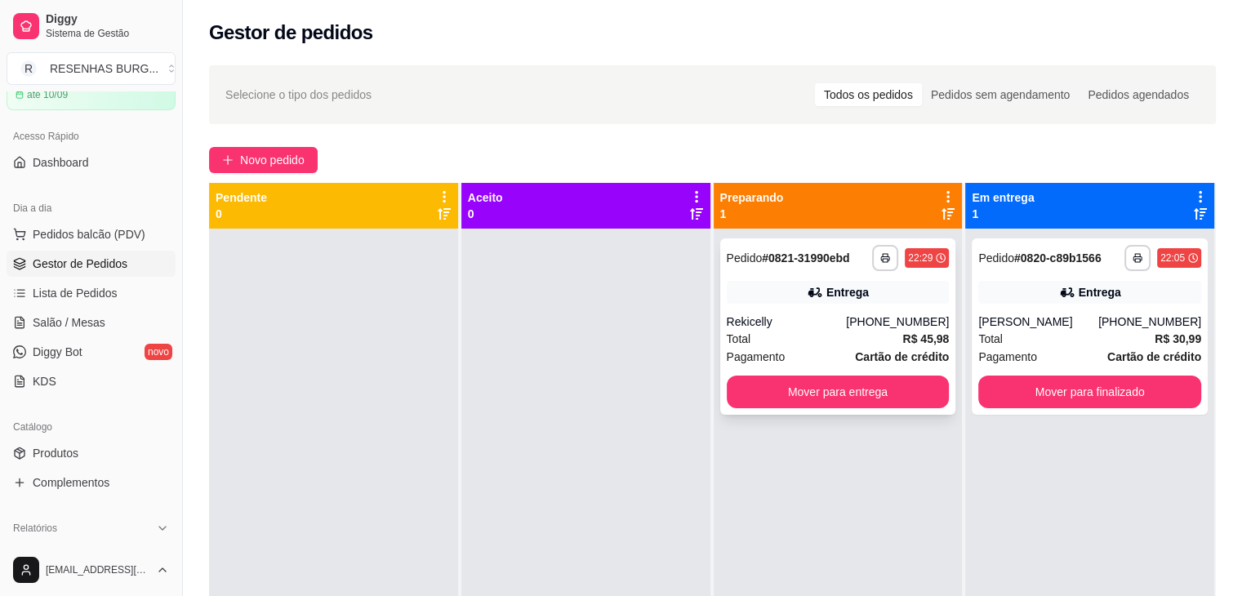
click at [832, 293] on div "Entrega" at bounding box center [847, 292] width 42 height 16
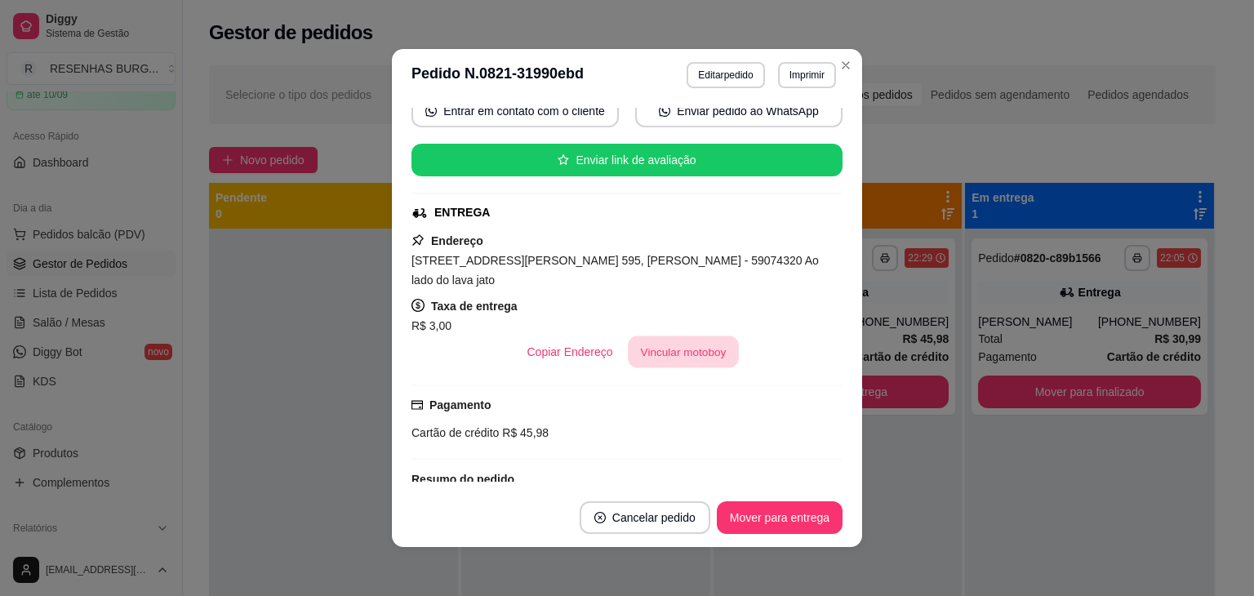
click at [671, 336] on button "Vincular motoboy" at bounding box center [683, 352] width 111 height 32
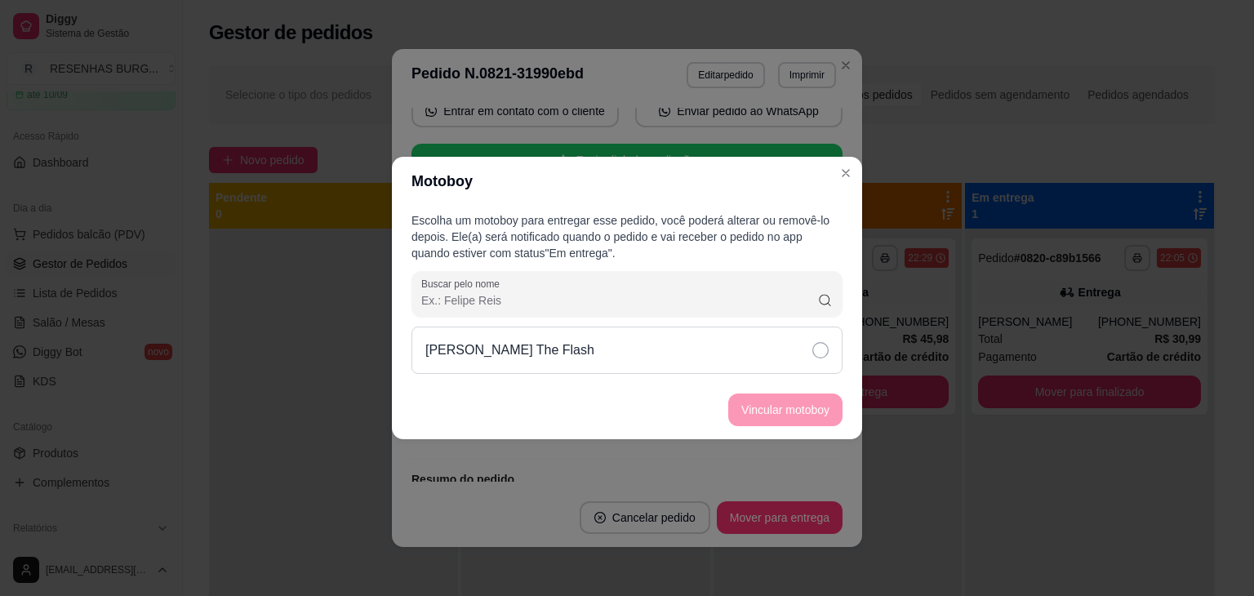
click at [822, 353] on icon at bounding box center [820, 350] width 16 height 16
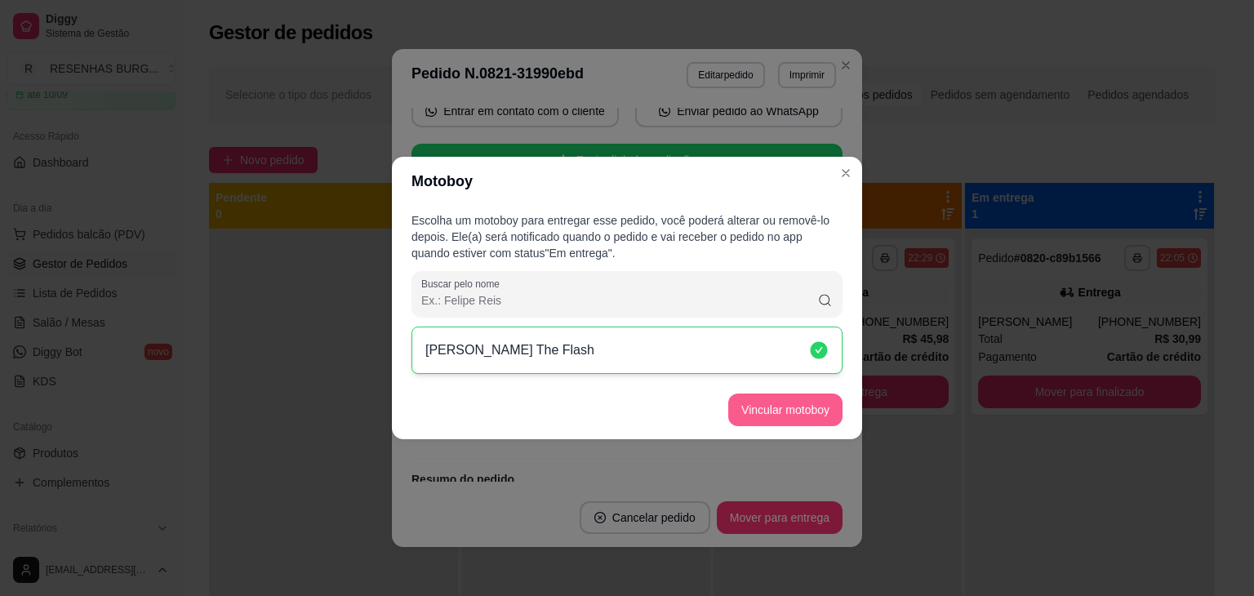
click at [802, 396] on button "Vincular motoboy" at bounding box center [785, 409] width 114 height 33
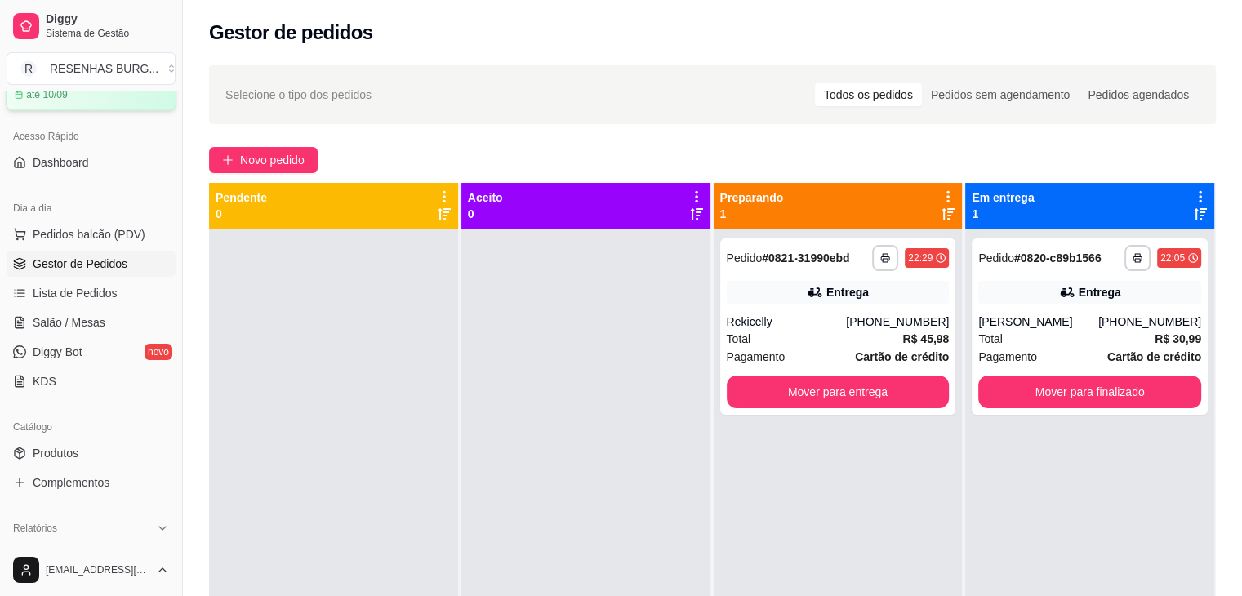
scroll to position [0, 0]
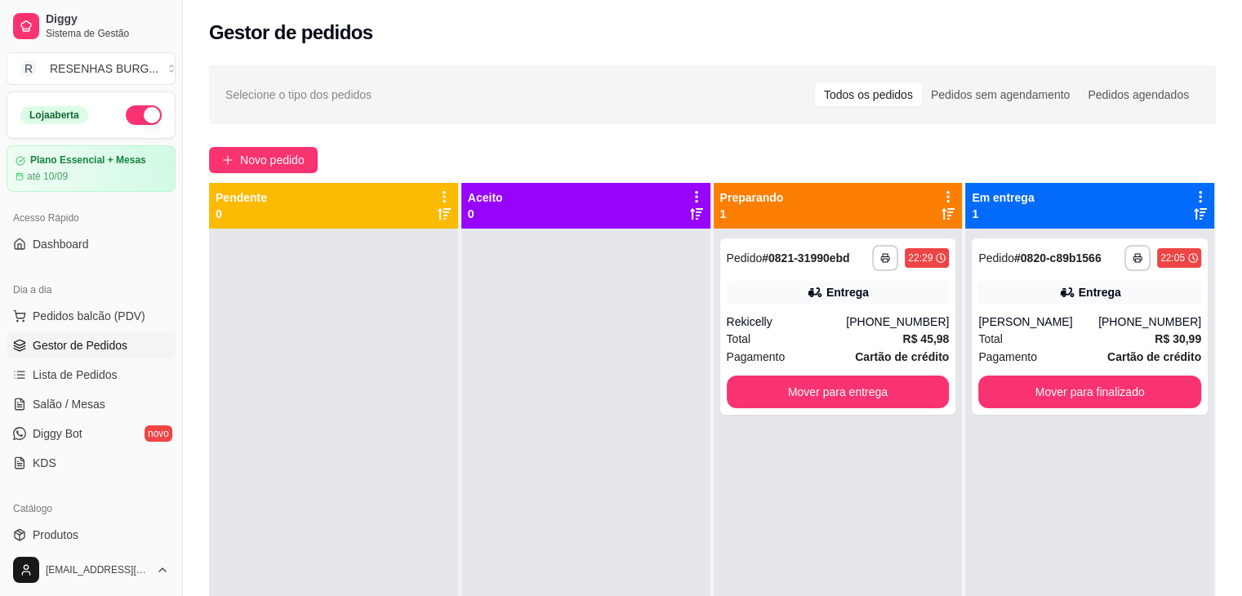
click at [133, 118] on button "button" at bounding box center [144, 115] width 36 height 20
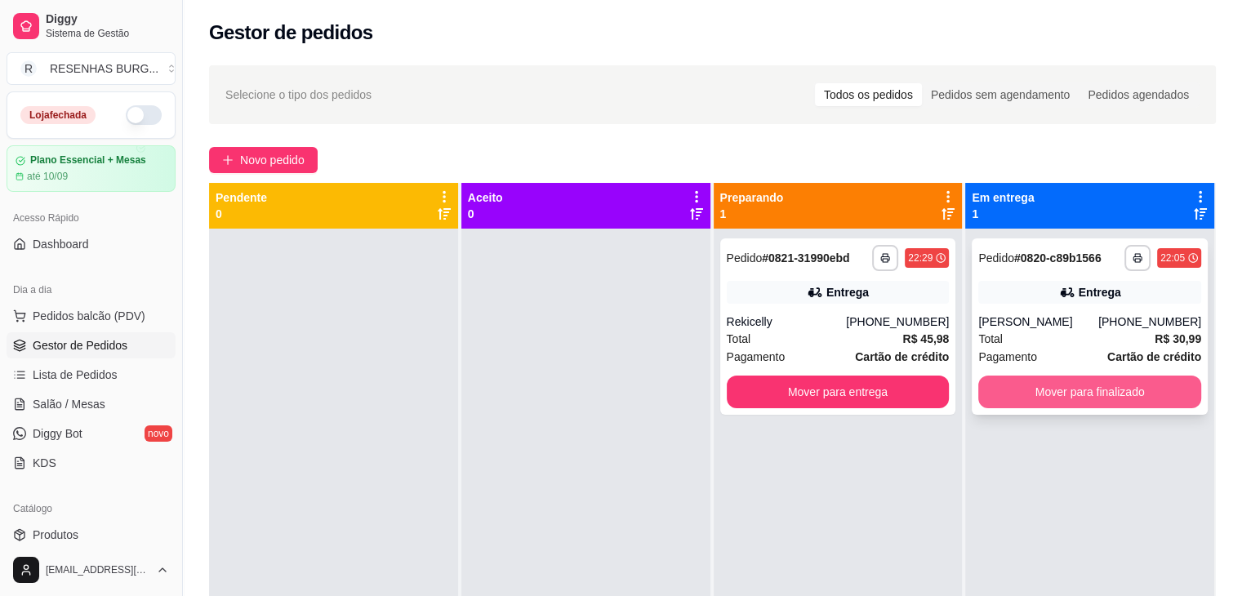
click at [1158, 396] on button "Mover para finalizado" at bounding box center [1089, 391] width 223 height 33
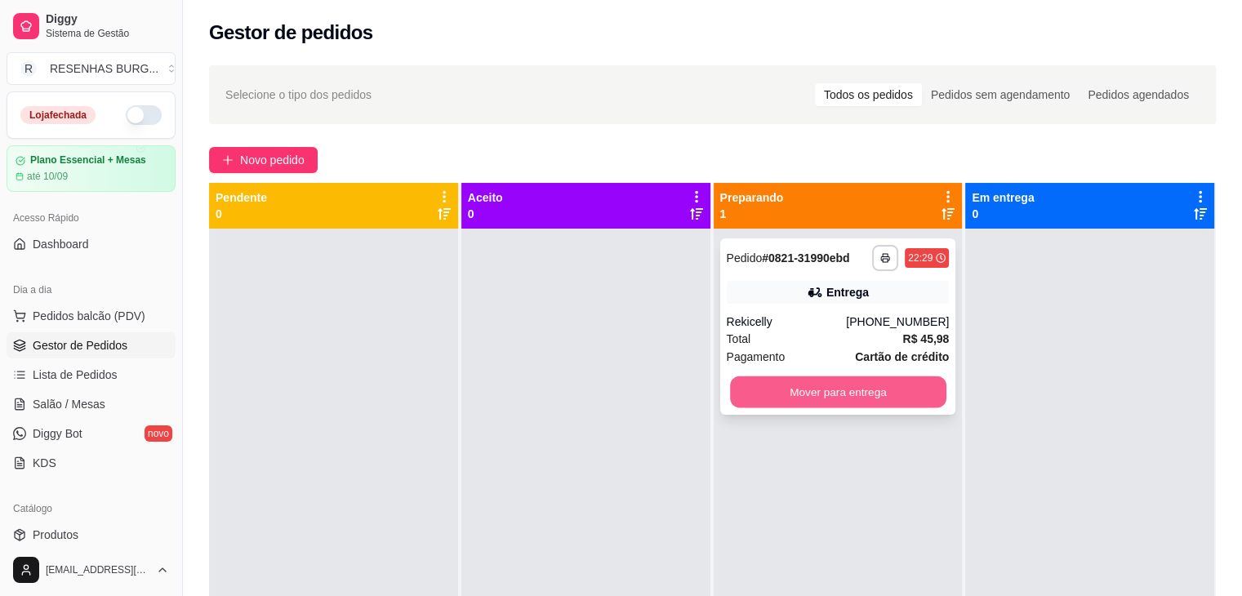
click at [873, 390] on button "Mover para entrega" at bounding box center [838, 392] width 216 height 32
